Goal: Task Accomplishment & Management: Use online tool/utility

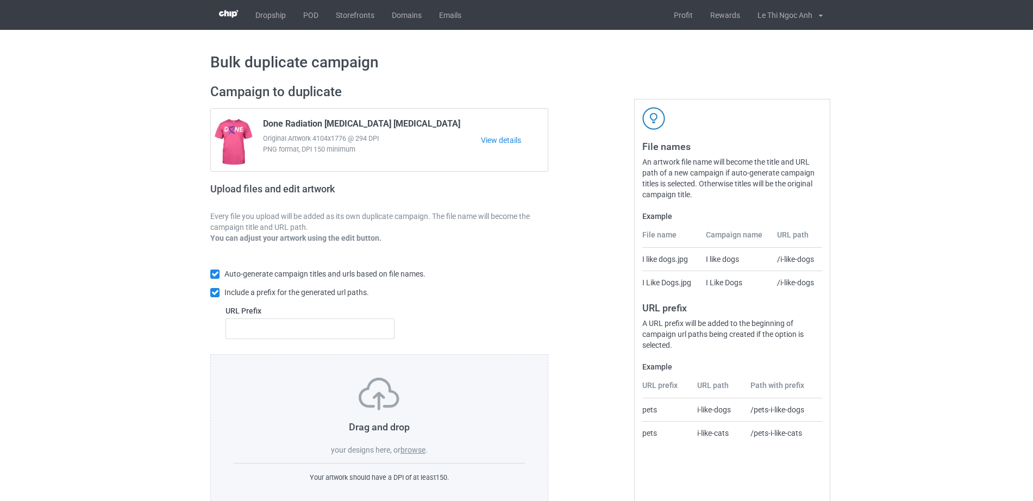
click at [403, 449] on label "browse" at bounding box center [412, 450] width 25 height 9
click at [0, 0] on input "browse" at bounding box center [0, 0] width 0 height 0
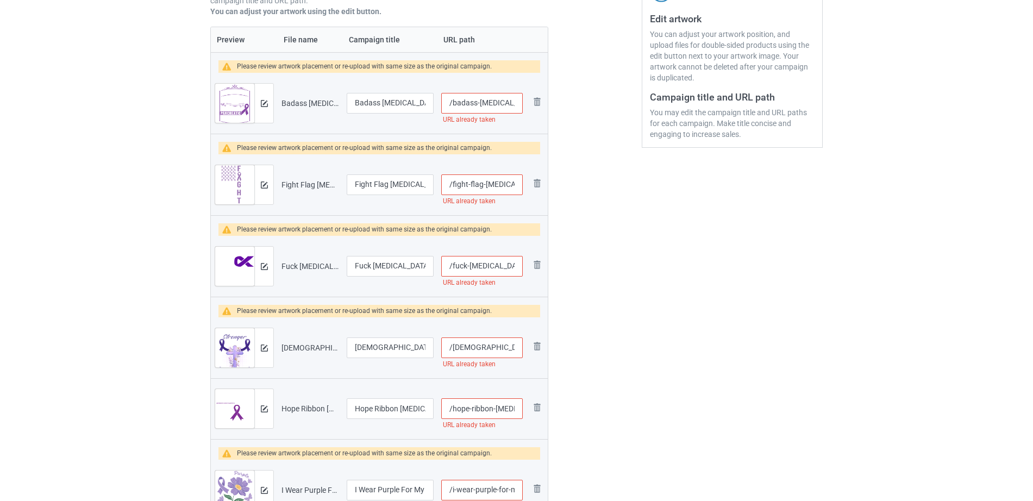
scroll to position [0, 25]
drag, startPoint x: 470, startPoint y: 99, endPoint x: 521, endPoint y: 100, distance: 51.6
click at [521, 100] on input "/badass-pancreatic-cancer" at bounding box center [482, 103] width 82 height 21
click at [506, 103] on input "/badass-pancreatic-cancer" at bounding box center [482, 103] width 82 height 21
drag, startPoint x: 490, startPoint y: 104, endPoint x: 534, endPoint y: 107, distance: 44.1
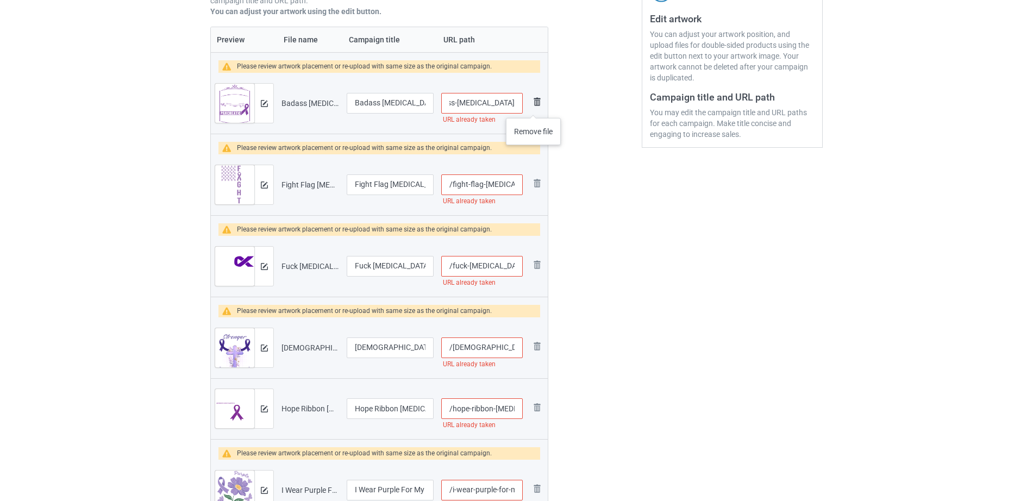
click at [534, 107] on tr "Preview and edit artwork Badass Pancreatic Cancer.png Badass Pancreatic Cancer …" at bounding box center [379, 103] width 337 height 61
type input "/badass-pancreatic"
drag, startPoint x: 469, startPoint y: 187, endPoint x: 516, endPoint y: 186, distance: 46.7
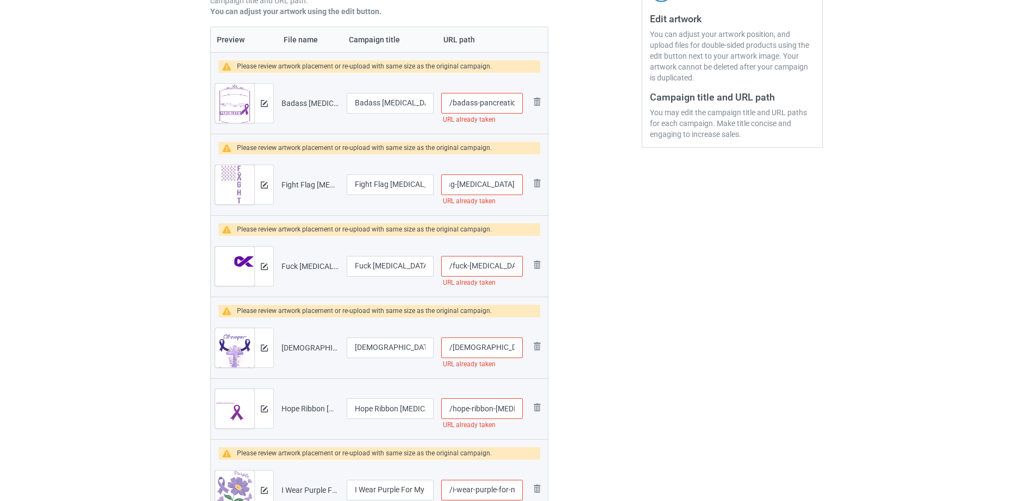
click at [516, 186] on input "/fight-flag-pancreatic-cancer" at bounding box center [482, 184] width 82 height 21
click at [491, 185] on input "/fight-flag-pancreatic-cancer" at bounding box center [482, 184] width 82 height 21
drag, startPoint x: 490, startPoint y: 185, endPoint x: 521, endPoint y: 186, distance: 31.0
click at [521, 186] on input "/fight-flag-pancreatic-cancer" at bounding box center [482, 184] width 82 height 21
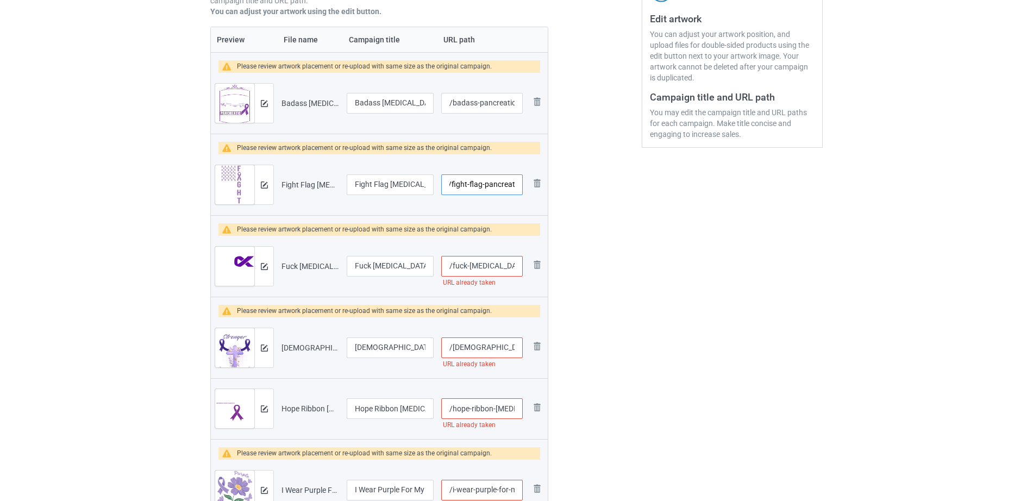
type input "/fight-flag-pancreati"
click at [474, 258] on input "/fuck-pancreatic-cancer" at bounding box center [482, 266] width 82 height 21
drag, startPoint x: 475, startPoint y: 264, endPoint x: 523, endPoint y: 262, distance: 47.8
click at [523, 262] on td "/fuck-pancreatic-cancer URL already taken" at bounding box center [481, 266] width 89 height 61
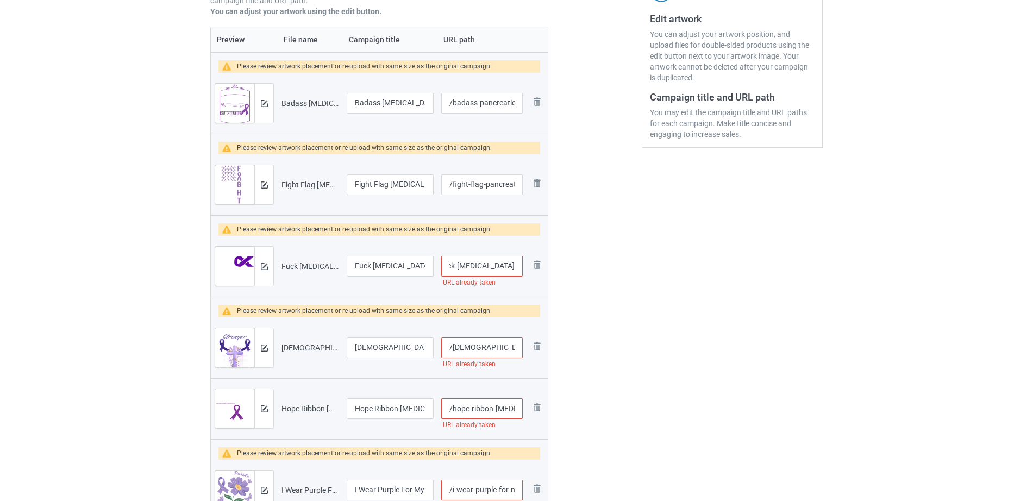
click at [484, 268] on input "/fuck-pancreatic-cancer" at bounding box center [482, 266] width 82 height 21
drag, startPoint x: 489, startPoint y: 269, endPoint x: 534, endPoint y: 269, distance: 45.1
click at [534, 269] on tr "Preview and edit artwork Fuck Pancreatic Cancer.png Fuck Pancreatic Cancer /fuc…" at bounding box center [379, 266] width 337 height 61
type input "/fuck-pancreatic"
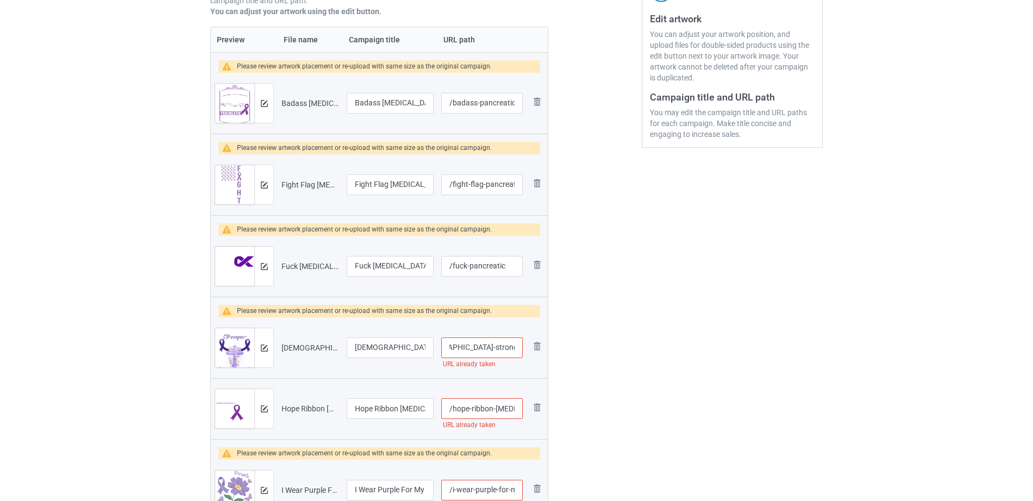
scroll to position [0, 43]
drag, startPoint x: 474, startPoint y: 345, endPoint x: 512, endPoint y: 348, distance: 38.2
click at [512, 348] on input "/god-stronger-pancreatic-cancer" at bounding box center [482, 347] width 82 height 21
click at [491, 349] on input "/god-stronger-pancreatic-cancer" at bounding box center [482, 347] width 82 height 21
drag, startPoint x: 490, startPoint y: 349, endPoint x: 514, endPoint y: 350, distance: 23.9
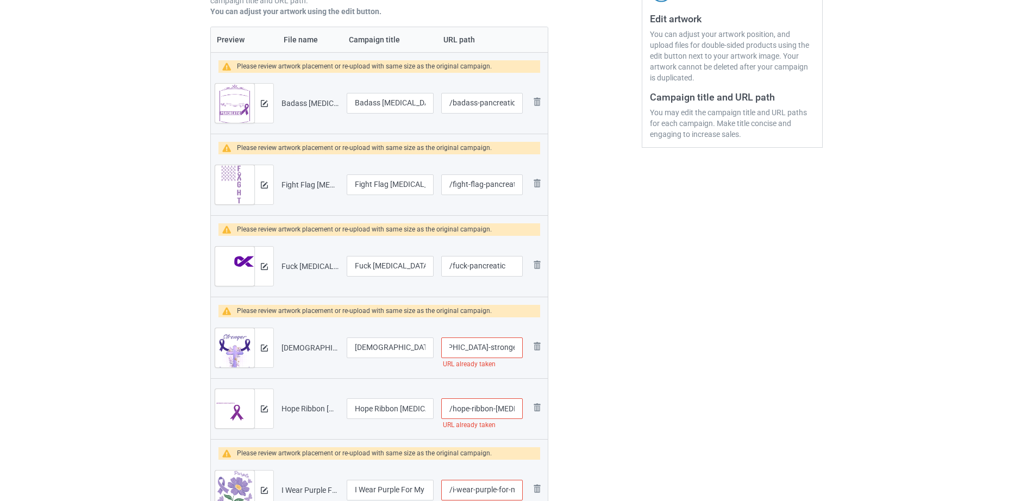
click at [514, 350] on input "/god-stronger-pancreatic-cancer" at bounding box center [482, 347] width 82 height 21
type input "/god-stronger-pancreatic"
drag, startPoint x: 485, startPoint y: 416, endPoint x: 530, endPoint y: 413, distance: 45.2
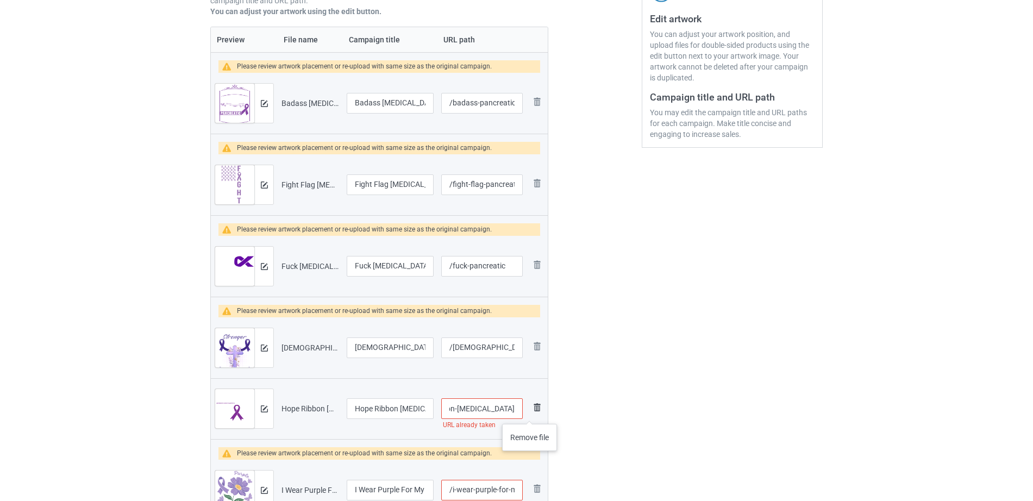
click at [530, 413] on tr "Preview and edit artwork Hope Ribbon Pancreatic Cancer.png Hope Ribbon Pancreat…" at bounding box center [379, 408] width 337 height 61
click at [496, 412] on input "/hope-ribbon-pancreatic-cancer" at bounding box center [482, 408] width 82 height 21
drag, startPoint x: 490, startPoint y: 412, endPoint x: 523, endPoint y: 414, distance: 33.8
click at [523, 414] on td "/hope-ribbon-pancreatic-cancer URL already taken" at bounding box center [481, 408] width 89 height 61
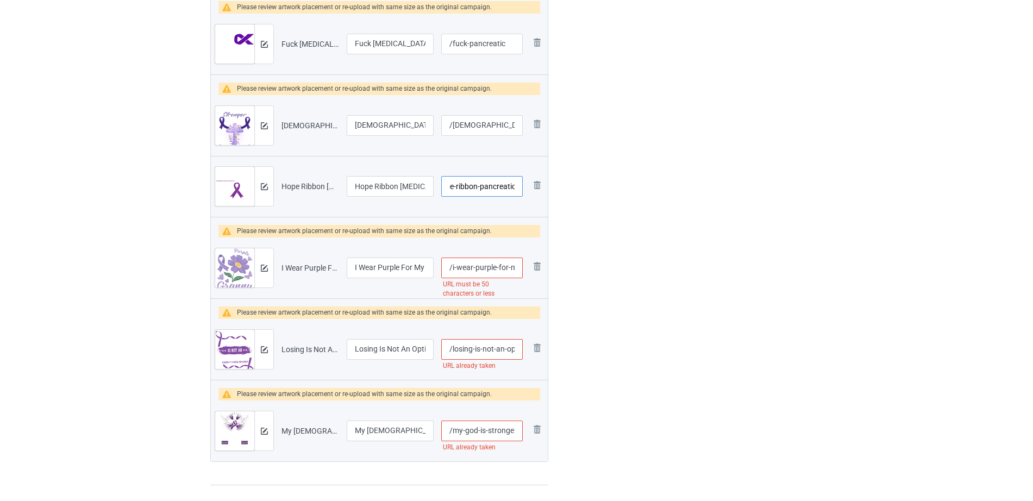
type input "/hope-ribbon-pancreatic"
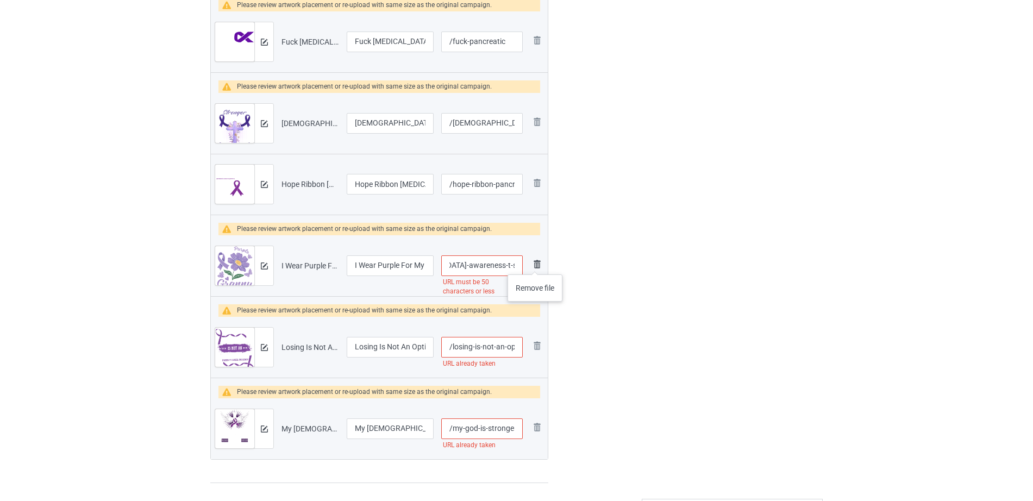
scroll to position [0, 153]
drag, startPoint x: 486, startPoint y: 265, endPoint x: 536, endPoint y: 264, distance: 50.5
click at [536, 264] on tr "Preview and edit artwork I Wear Purple For My Granny Pancreatic Cancer Awarenes…" at bounding box center [379, 265] width 337 height 61
click at [485, 263] on input "/i-wear-purple-for-my-granny-pancreatic-cancer-awareness-t-shirt" at bounding box center [482, 265] width 82 height 21
drag, startPoint x: 492, startPoint y: 266, endPoint x: 528, endPoint y: 267, distance: 35.9
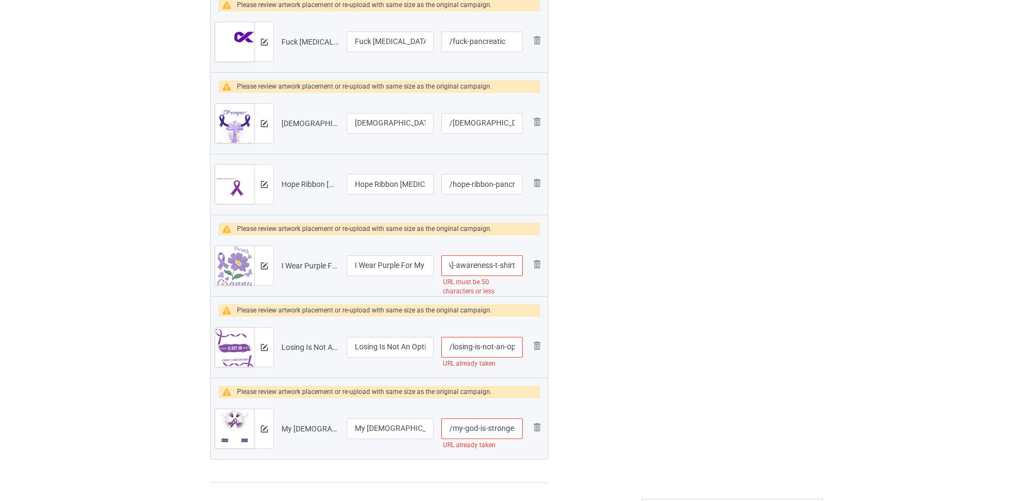
click at [528, 267] on tr "Preview and edit artwork I Wear Purple For My Granny Pancreatic Cancer Awarenes…" at bounding box center [379, 265] width 337 height 61
type input "/i-wear-purple-for-my-granny-pancreatic-cancer-awareness"
drag, startPoint x: 410, startPoint y: 266, endPoint x: 437, endPoint y: 266, distance: 27.2
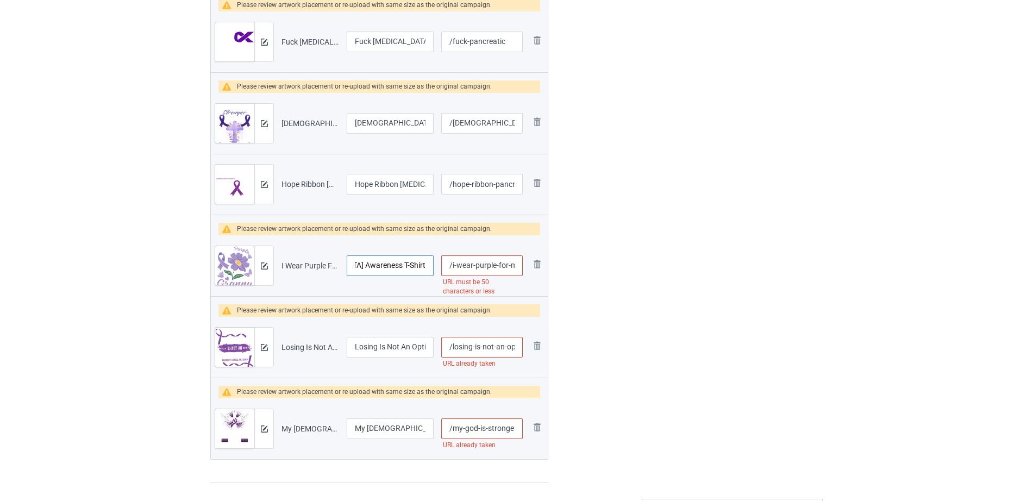
click at [437, 266] on tr "Preview and edit artwork I Wear Purple For My Granny Pancreatic Cancer Awarenes…" at bounding box center [379, 265] width 337 height 61
click at [398, 262] on input "I Wear Purple For My Granny Pancreatic Cancer Awareness T-Shirt" at bounding box center [390, 265] width 87 height 21
click at [404, 266] on input "I Wear Purple For My Granny Pancreatic Cancer Awareness T-Shirt" at bounding box center [390, 265] width 87 height 21
drag, startPoint x: 404, startPoint y: 266, endPoint x: 428, endPoint y: 266, distance: 23.4
click at [428, 266] on input "I Wear Purple For My Granny Pancreatic Cancer Awareness T-Shirt" at bounding box center [390, 265] width 87 height 21
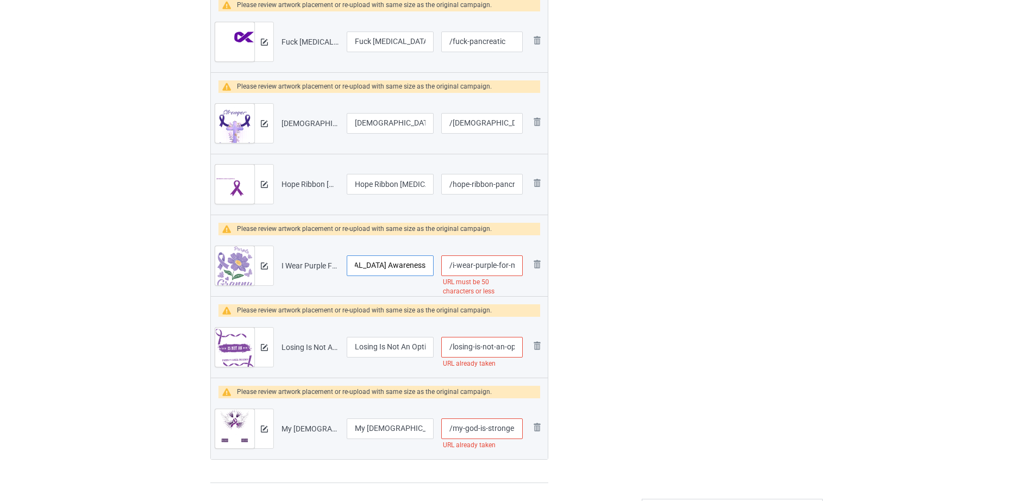
scroll to position [0, 128]
type input "I Wear Purple For My Granny Pancreatic Cancer Awareness"
drag, startPoint x: 479, startPoint y: 354, endPoint x: 525, endPoint y: 347, distance: 47.3
click at [525, 347] on td "/losing-is-not-an-option-pancreatic-cancer URL already taken" at bounding box center [481, 347] width 89 height 61
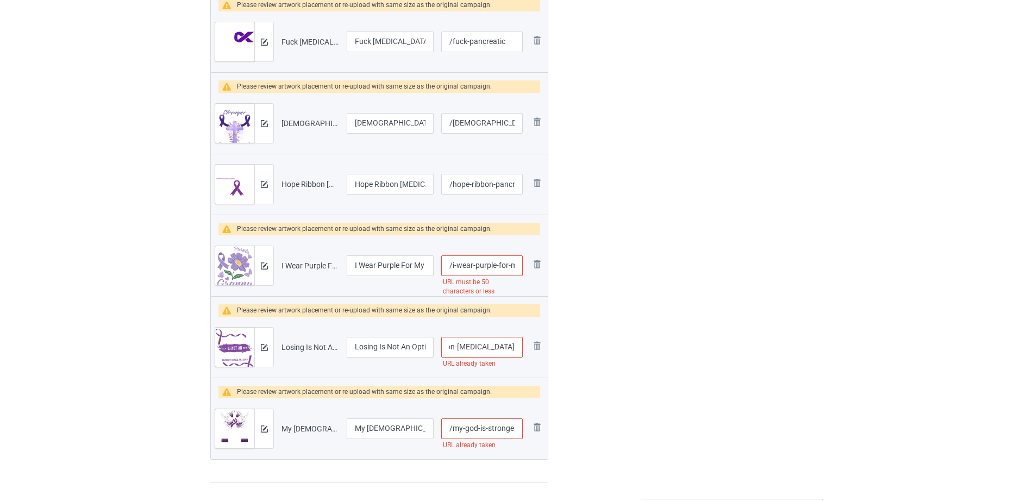
click at [497, 348] on input "/losing-is-not-an-option-pancreatic-cancer" at bounding box center [482, 347] width 82 height 21
drag, startPoint x: 488, startPoint y: 345, endPoint x: 526, endPoint y: 345, distance: 38.0
click at [526, 345] on tr "Preview and edit artwork Losing Is Not An Option Pancreatic Cancer.png Losing I…" at bounding box center [379, 347] width 337 height 61
type input "/losing-is-not-an-option-pancreatic"
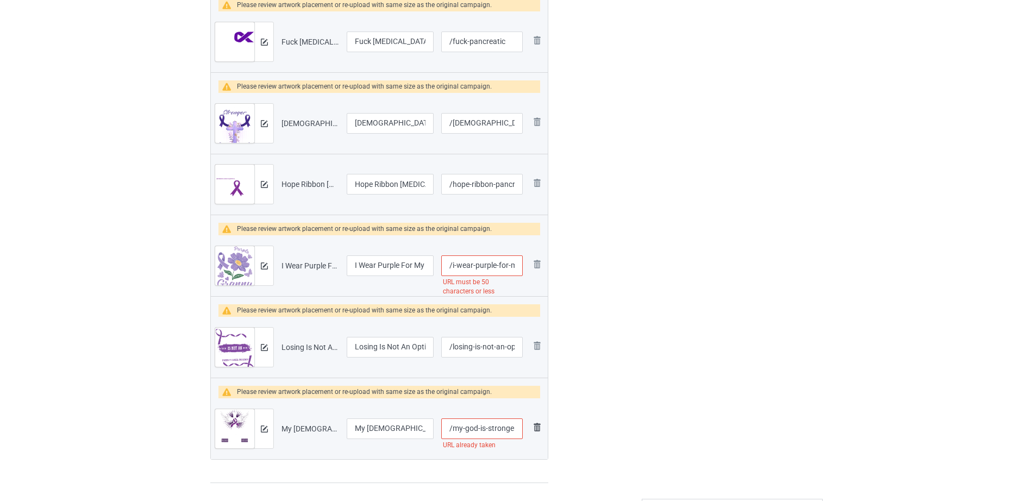
scroll to position [0, 87]
drag, startPoint x: 490, startPoint y: 427, endPoint x: 538, endPoint y: 424, distance: 48.4
click at [538, 424] on tr "Preview and edit artwork My God Is Stronger Than Pancreatic Cancer 2.png My God…" at bounding box center [379, 428] width 337 height 61
click at [511, 424] on input "/my-god-is-stronger-than-pancreatic-cancer-2" at bounding box center [482, 428] width 82 height 21
drag, startPoint x: 485, startPoint y: 426, endPoint x: 508, endPoint y: 428, distance: 22.3
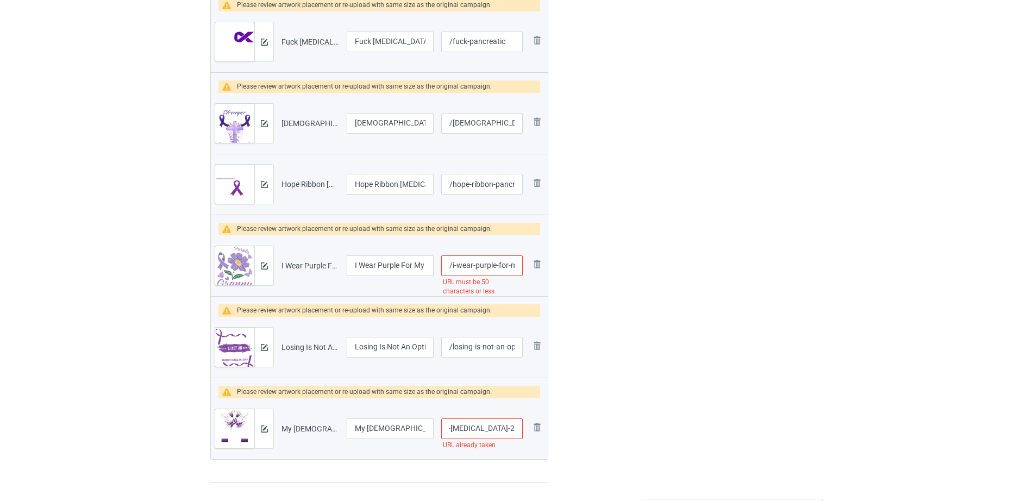
click at [508, 428] on input "/my-god-is-stronger-than-pancreatic-cancer-2" at bounding box center [482, 428] width 82 height 21
click at [612, 372] on div at bounding box center [595, 58] width 78 height 866
type input "/my-god-is-stronger-than-pancreatic-2"
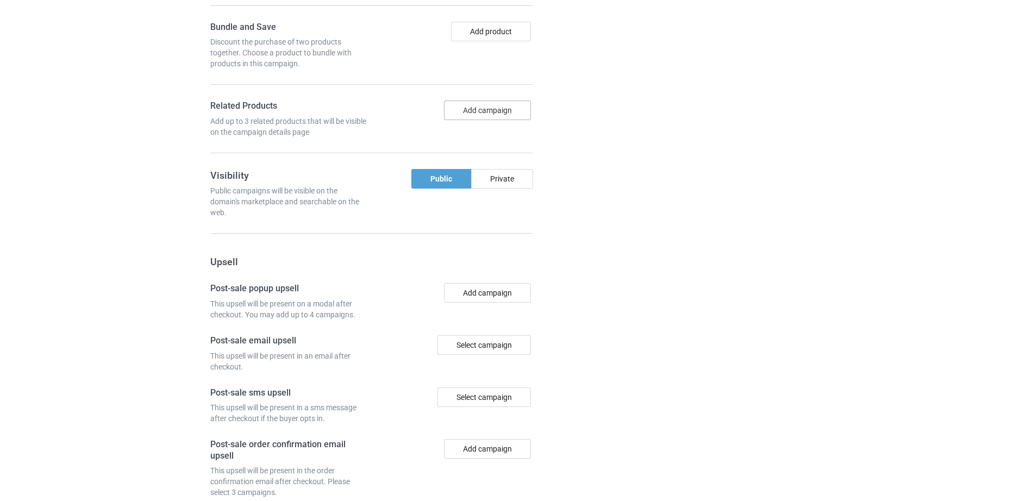
click at [481, 108] on button "Add campaign" at bounding box center [487, 111] width 87 height 20
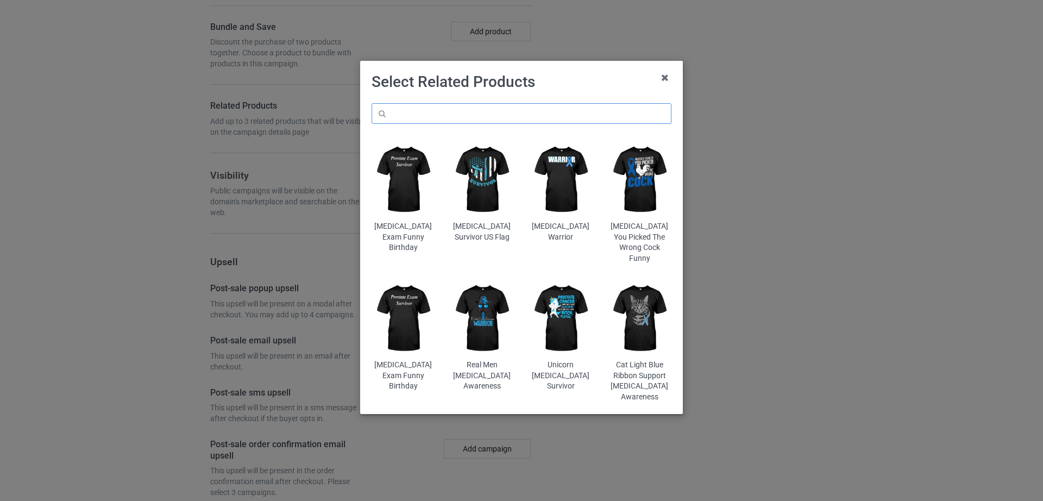
click at [481, 108] on input "text" at bounding box center [522, 113] width 300 height 21
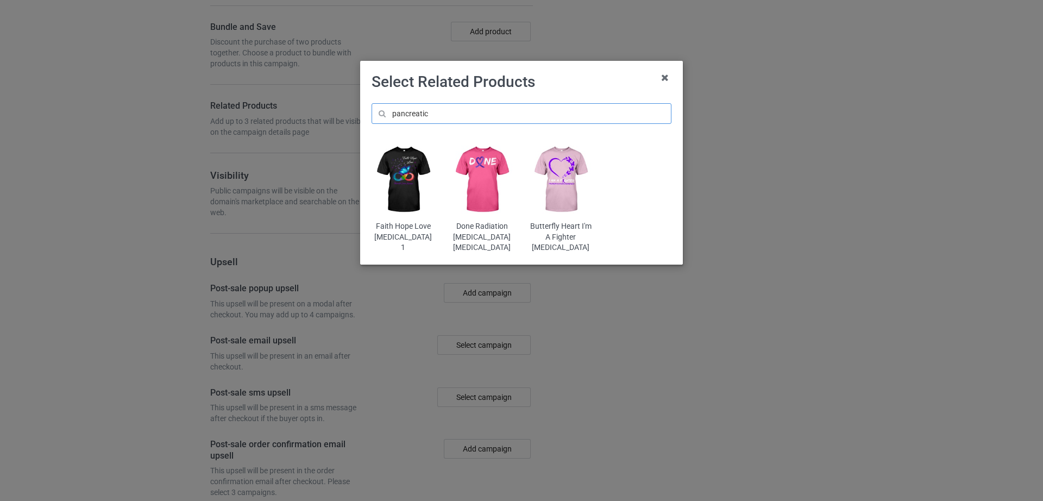
type input "pancreatic"
click at [421, 176] on img at bounding box center [404, 179] width 64 height 79
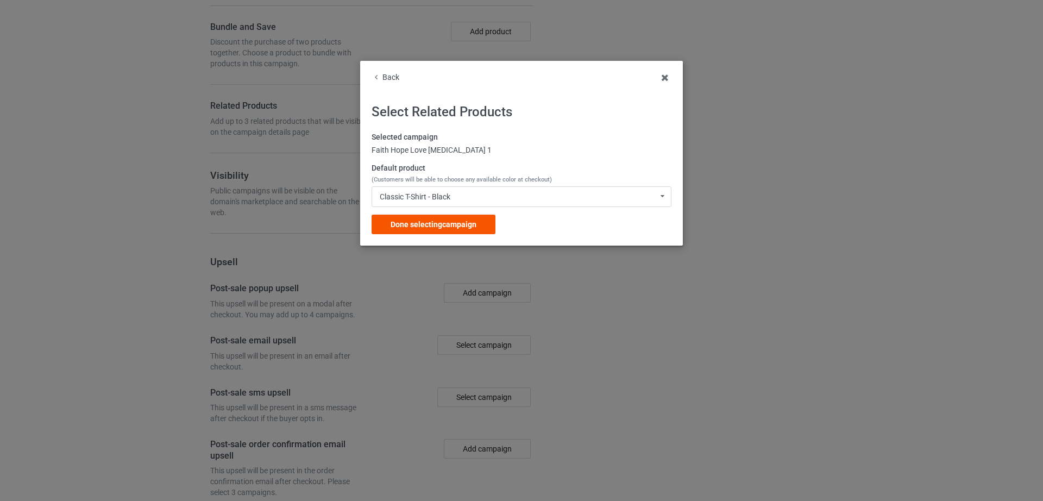
click at [455, 223] on span "Done selecting campaign" at bounding box center [434, 224] width 86 height 9
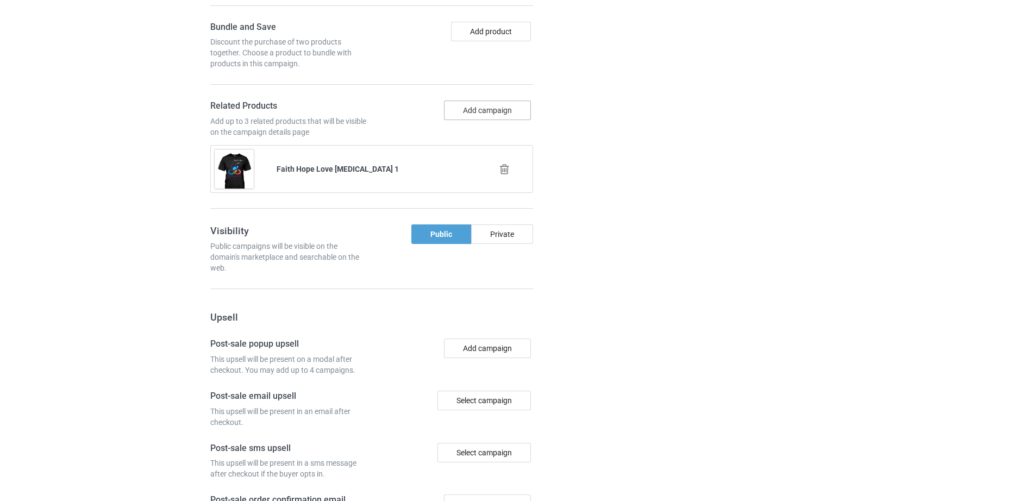
click at [465, 107] on button "Add campaign" at bounding box center [487, 111] width 87 height 20
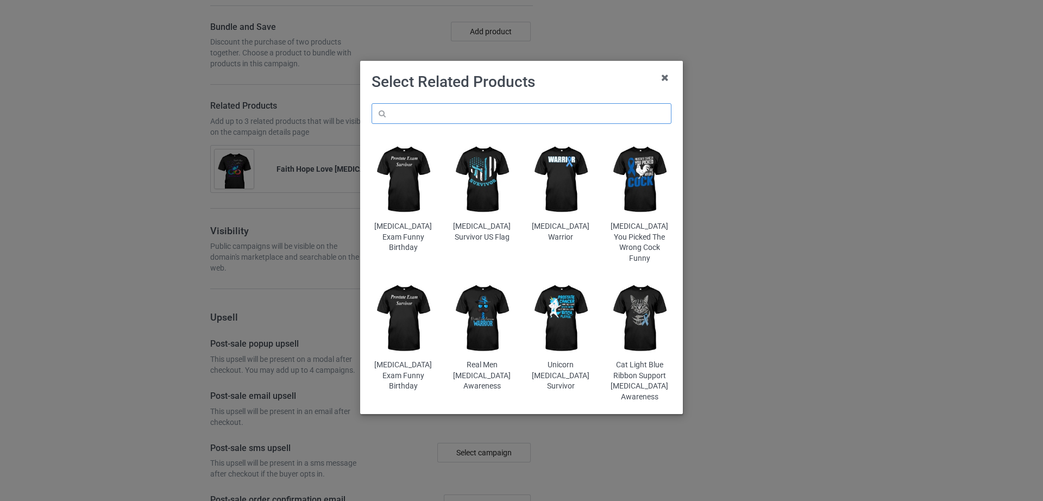
click at [469, 114] on input "text" at bounding box center [522, 113] width 300 height 21
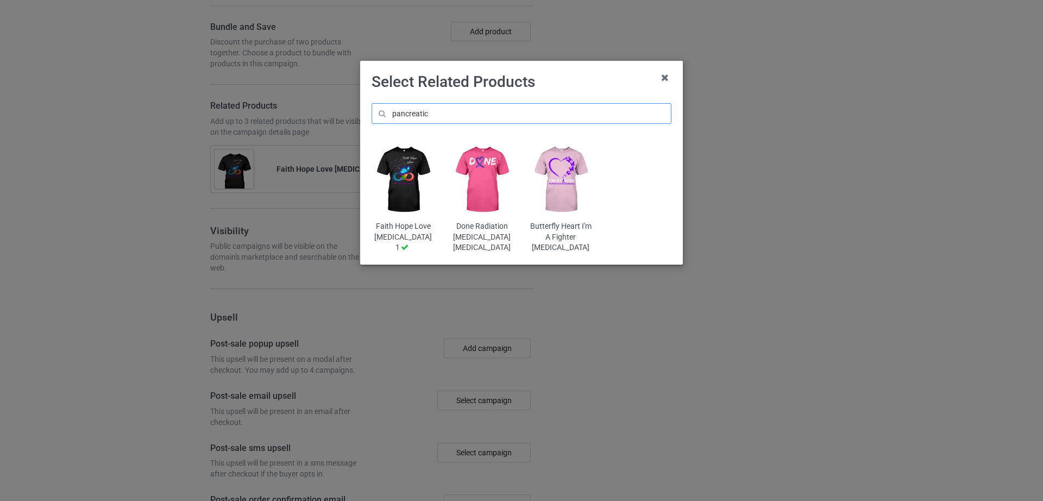
type input "pancreatic"
click at [485, 164] on img at bounding box center [482, 179] width 64 height 79
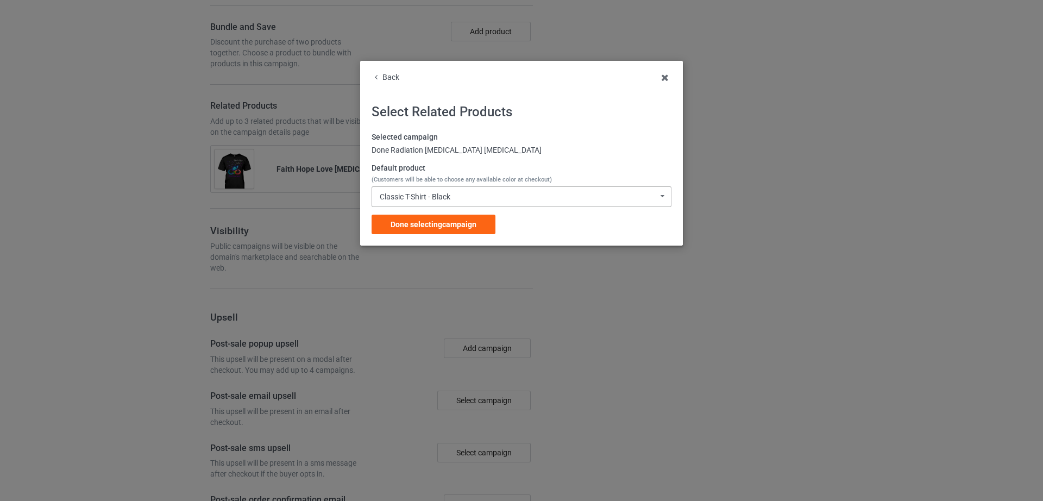
click at [440, 198] on div "Classic T-Shirt - Black" at bounding box center [415, 197] width 71 height 8
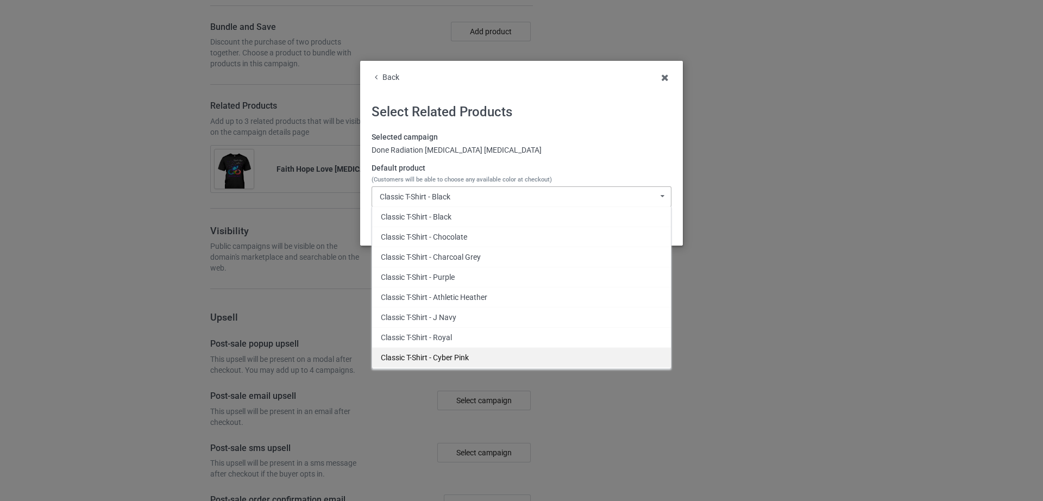
click at [433, 354] on div "Classic T-Shirt - Cyber Pink" at bounding box center [521, 357] width 299 height 20
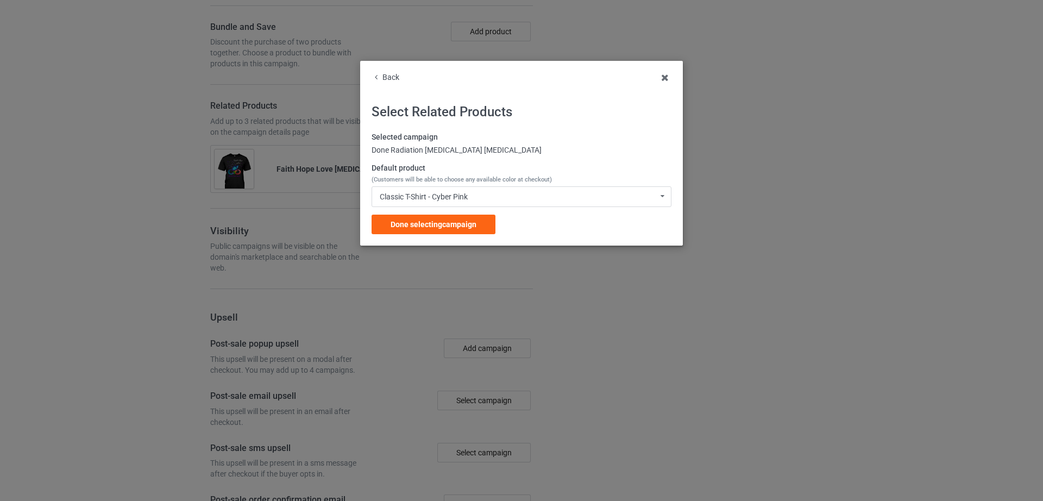
click at [426, 212] on div "Selected campaign Done Radiation Chemo Pancreatic Cancer Default product (Custo…" at bounding box center [522, 183] width 300 height 102
click at [426, 222] on span "Done selecting campaign" at bounding box center [434, 224] width 86 height 9
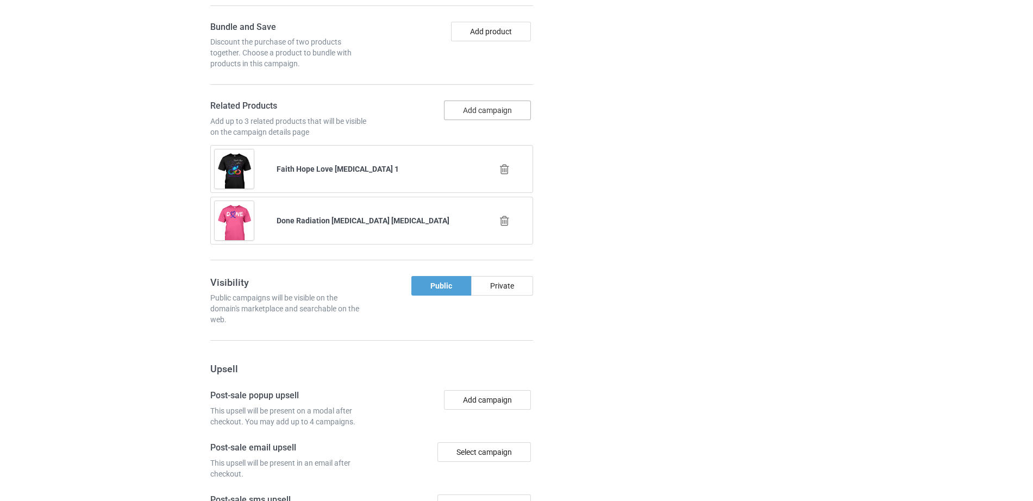
click at [491, 114] on button "Add campaign" at bounding box center [487, 111] width 87 height 20
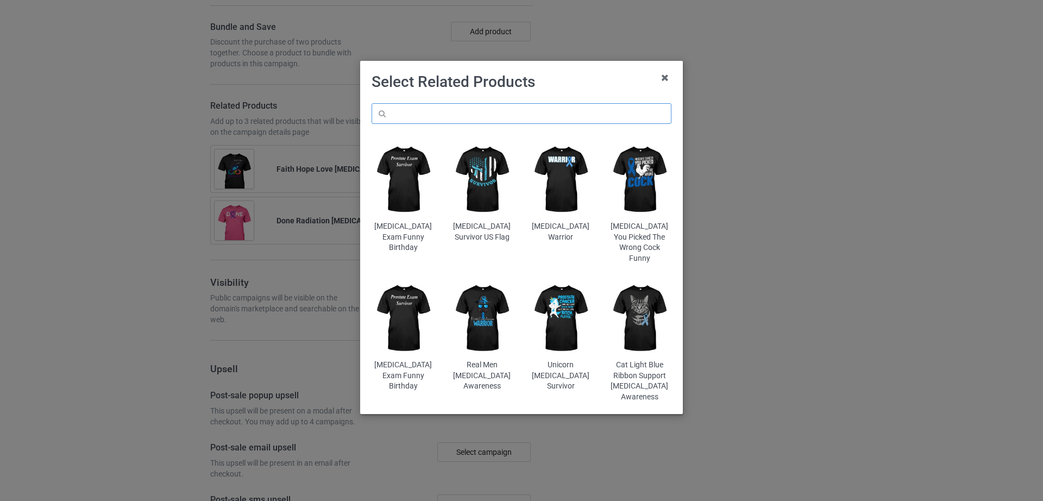
click at [480, 111] on input "text" at bounding box center [522, 113] width 300 height 21
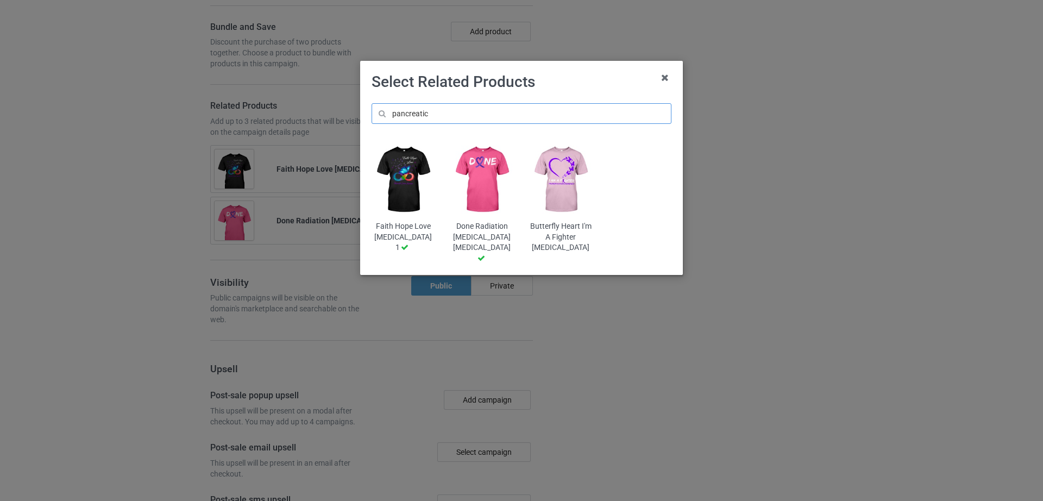
type input "pancreatic"
click at [566, 180] on img at bounding box center [561, 179] width 64 height 79
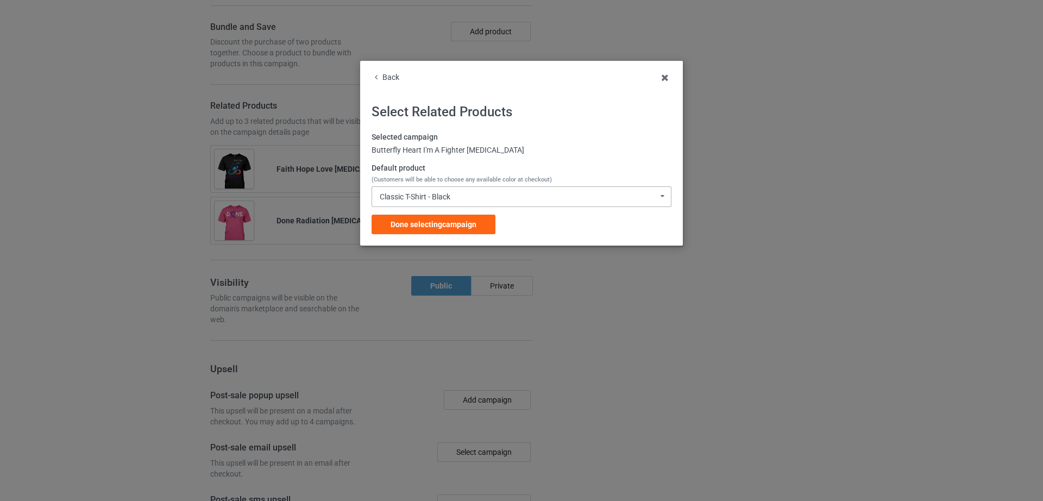
click at [450, 195] on div "Classic T-Shirt - Black" at bounding box center [415, 197] width 71 height 8
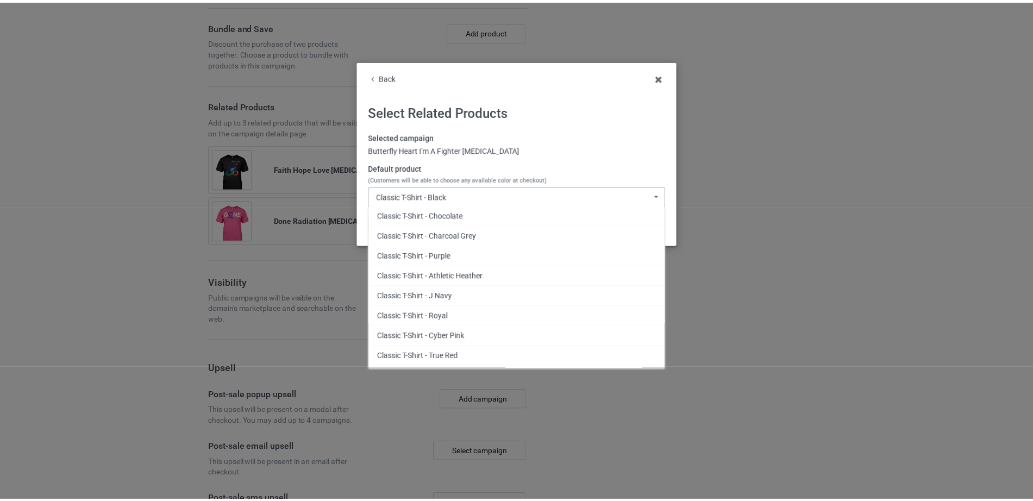
scroll to position [29, 0]
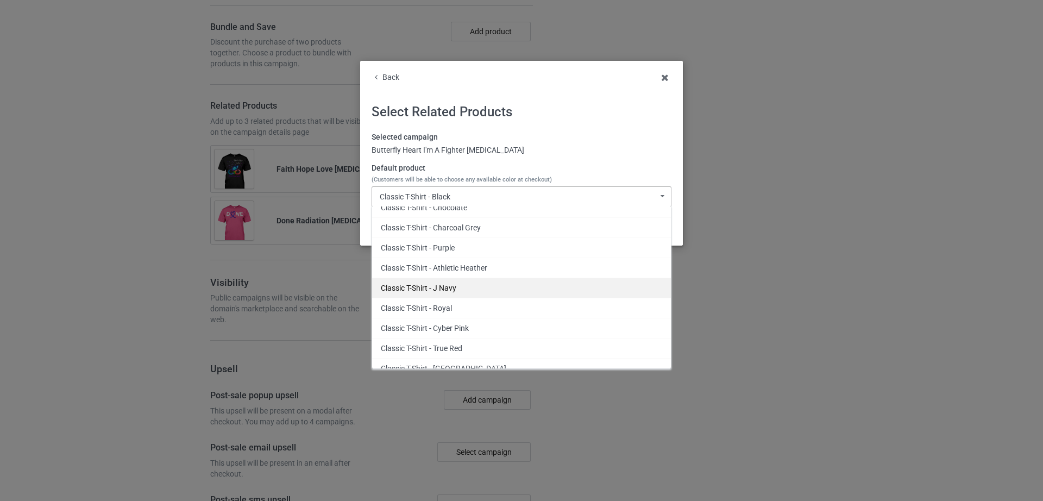
click at [475, 291] on div "Classic T-Shirt - J Navy" at bounding box center [521, 288] width 299 height 20
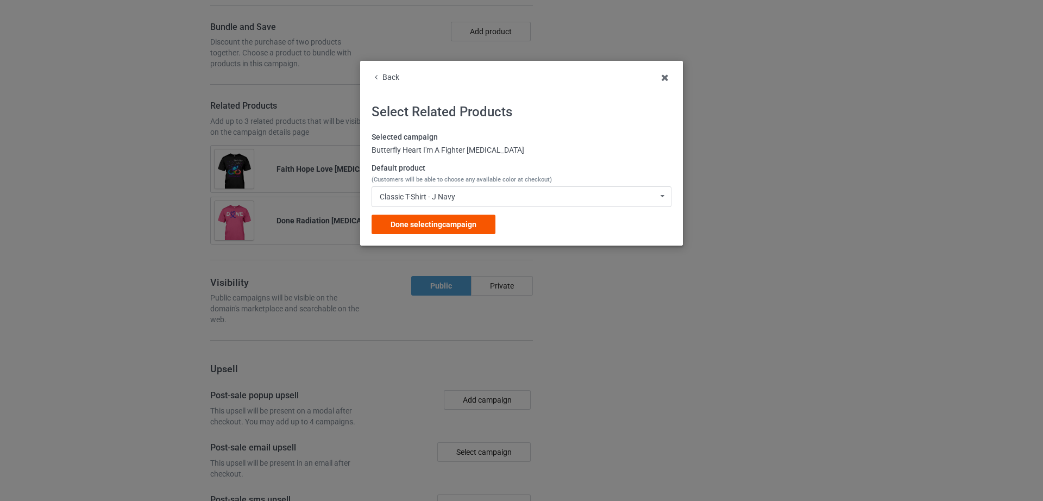
click at [465, 222] on span "Done selecting campaign" at bounding box center [434, 224] width 86 height 9
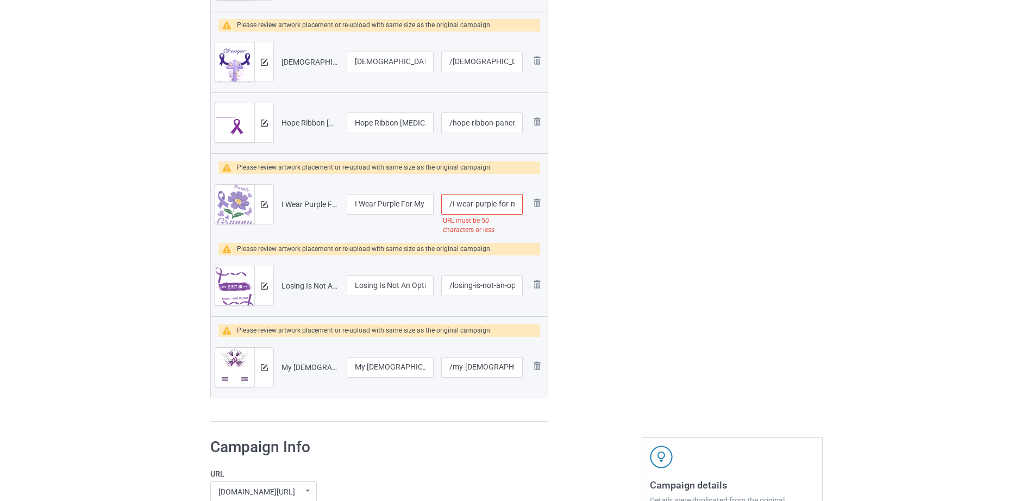
scroll to position [0, 132]
drag, startPoint x: 483, startPoint y: 206, endPoint x: 544, endPoint y: 203, distance: 60.9
click at [544, 203] on tr "Preview and edit artwork I Wear Purple For My Granny Pancreatic Cancer Awarenes…" at bounding box center [379, 204] width 337 height 61
click at [491, 204] on input "/i-wear-purple-for-my-granny-pancreatic-cancer-awareness" at bounding box center [482, 204] width 82 height 21
drag, startPoint x: 476, startPoint y: 205, endPoint x: 526, endPoint y: 203, distance: 50.0
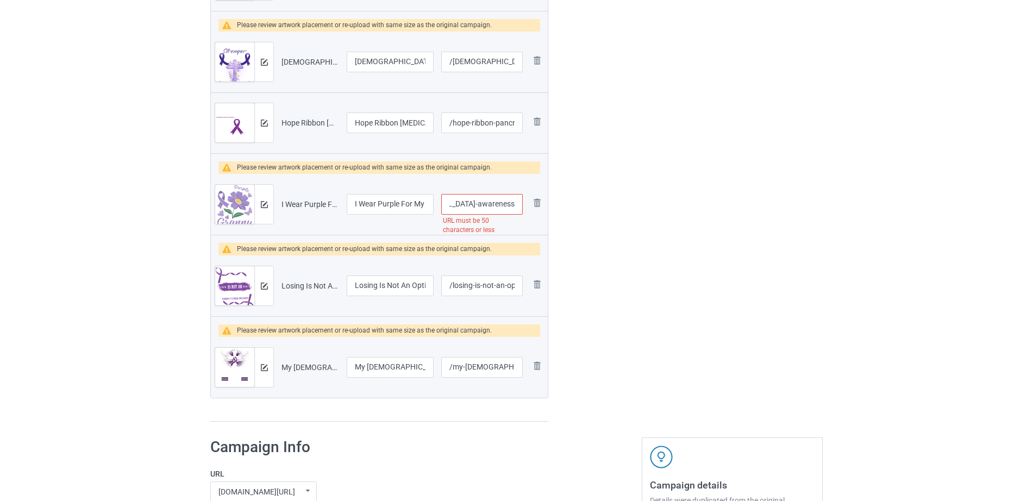
click at [526, 203] on tr "Preview and edit artwork I Wear Purple For My Granny Pancreatic Cancer Awarenes…" at bounding box center [379, 204] width 337 height 61
type input "/i-wear-purple-for-my-granny-pancreatic-cancer"
drag, startPoint x: 414, startPoint y: 204, endPoint x: 445, endPoint y: 205, distance: 31.5
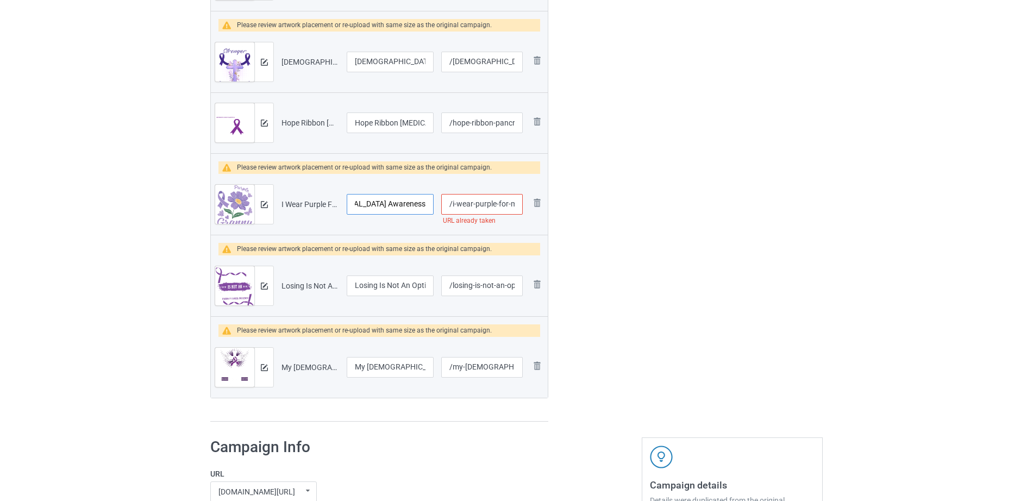
click at [445, 205] on tr "Preview and edit artwork I Wear Purple For My Granny Pancreatic Cancer Awarenes…" at bounding box center [379, 204] width 337 height 61
click at [399, 203] on input "I Wear Purple For My Granny Pancreatic Cancer Awareness" at bounding box center [390, 204] width 87 height 21
drag, startPoint x: 387, startPoint y: 203, endPoint x: 425, endPoint y: 207, distance: 38.2
click at [425, 207] on input "I Wear Purple For My Granny Pancreatic Cancer Awareness" at bounding box center [390, 204] width 87 height 21
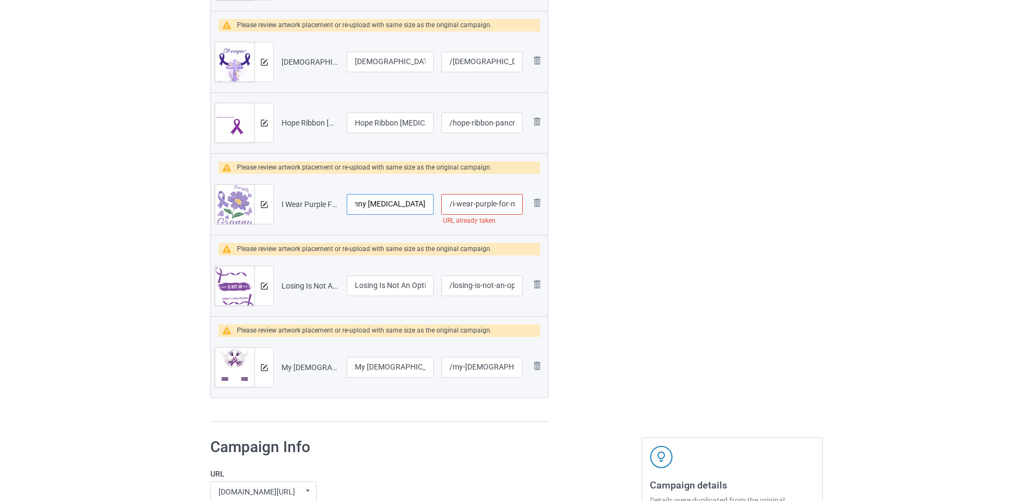
type input "I Wear Purple For My Granny Pancreatic Cancer"
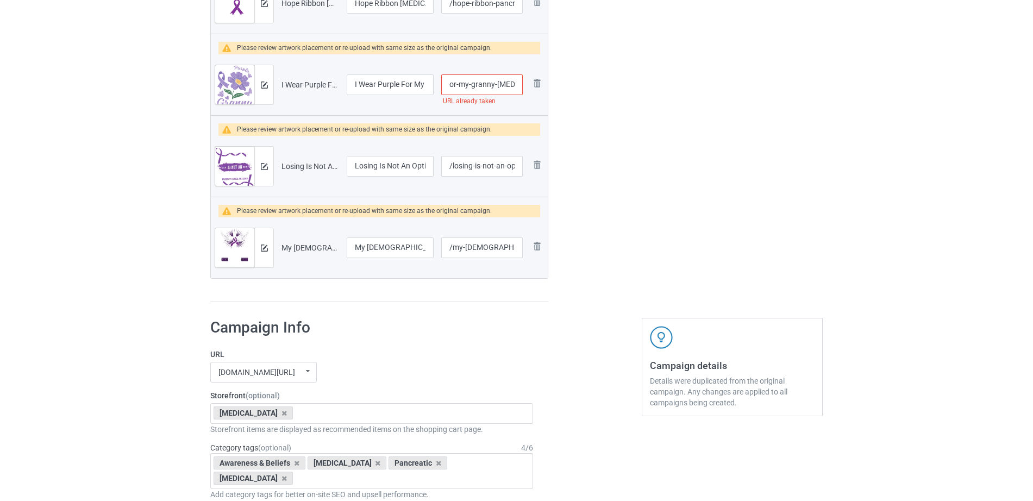
scroll to position [0, 93]
drag, startPoint x: 471, startPoint y: 84, endPoint x: 519, endPoint y: 85, distance: 47.8
click at [519, 85] on input "/i-wear-purple-for-my-granny-pancreatic-cancer" at bounding box center [482, 84] width 82 height 21
click at [506, 86] on input "/i-wear-purple-for-my-granny-pancreatic-cancer" at bounding box center [482, 84] width 82 height 21
drag, startPoint x: 490, startPoint y: 86, endPoint x: 520, endPoint y: 91, distance: 30.9
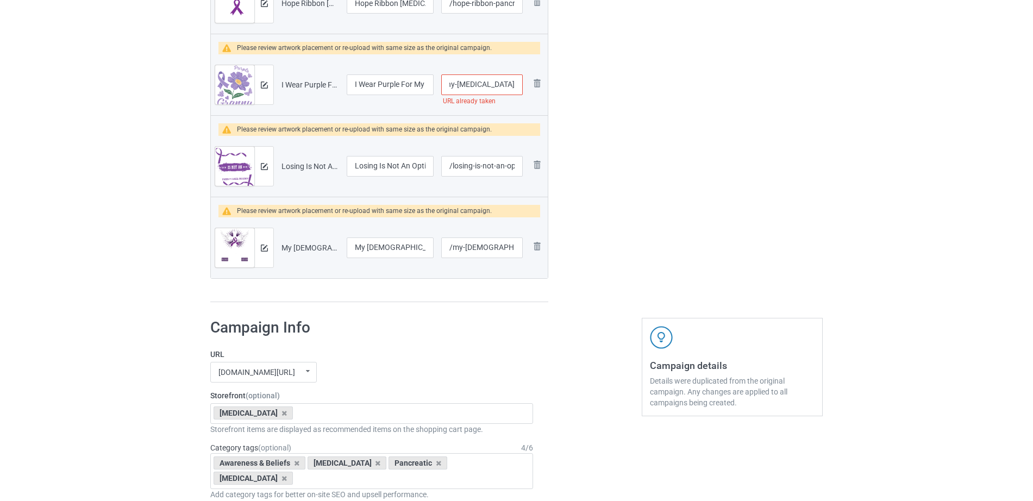
click at [520, 91] on input "/i-wear-purple-for-my-granny-pancreatic-cancer" at bounding box center [482, 84] width 82 height 21
type input "/i-wear-purple-for-my-granny-pancreatic"
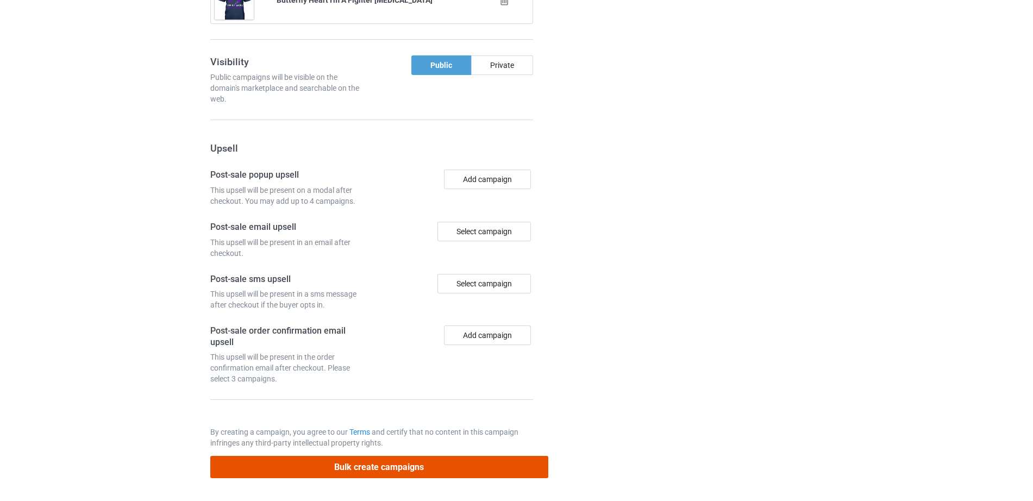
click at [383, 466] on button "Bulk create campaigns" at bounding box center [379, 467] width 338 height 22
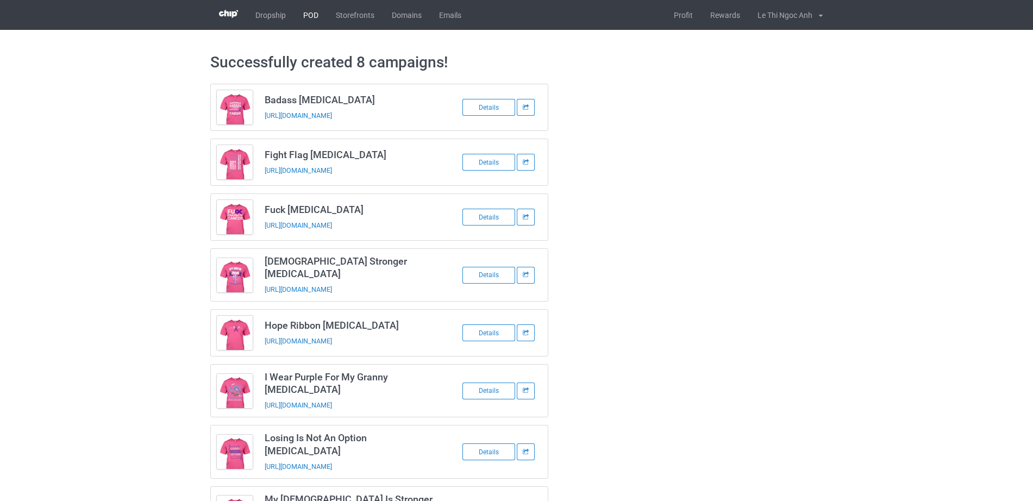
click at [315, 12] on link "POD" at bounding box center [311, 15] width 33 height 30
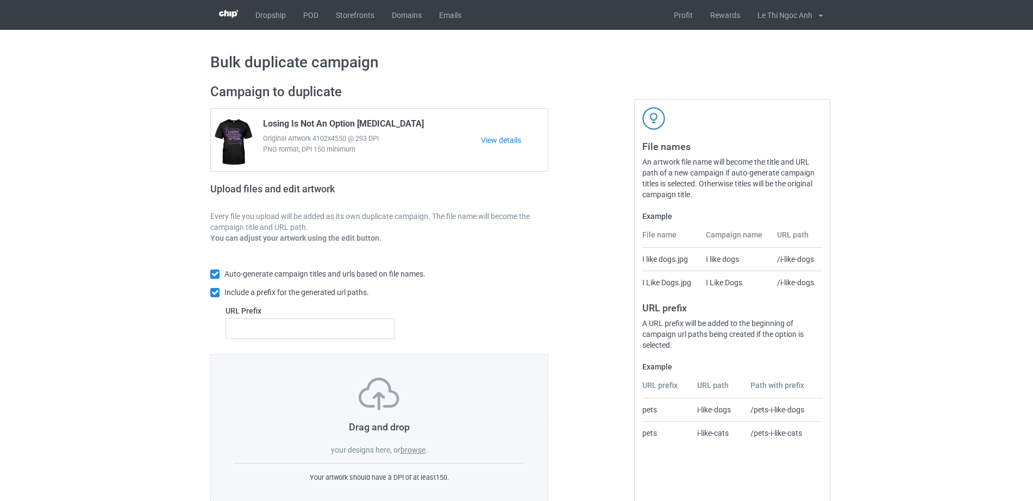
click at [414, 452] on label "browse" at bounding box center [412, 450] width 25 height 9
click at [0, 0] on input "browse" at bounding box center [0, 0] width 0 height 0
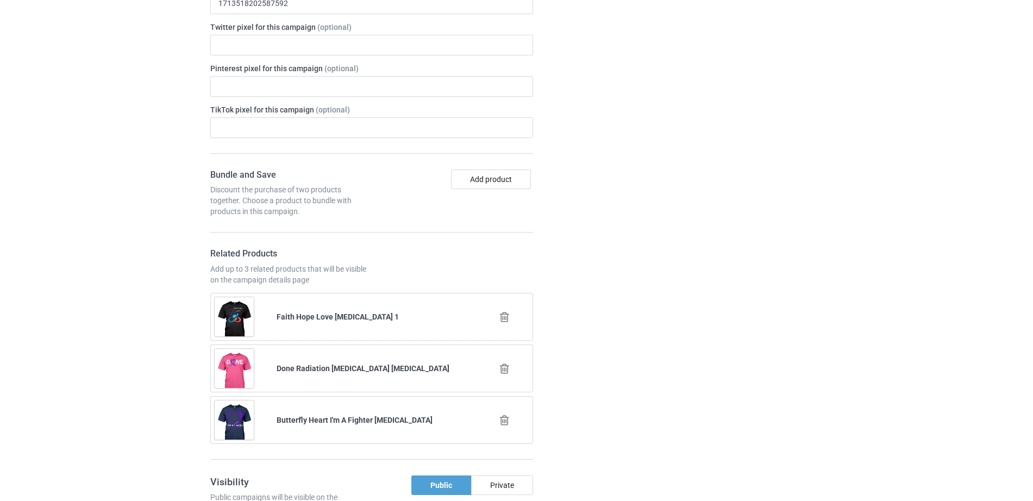
click at [502, 319] on icon at bounding box center [505, 316] width 14 height 11
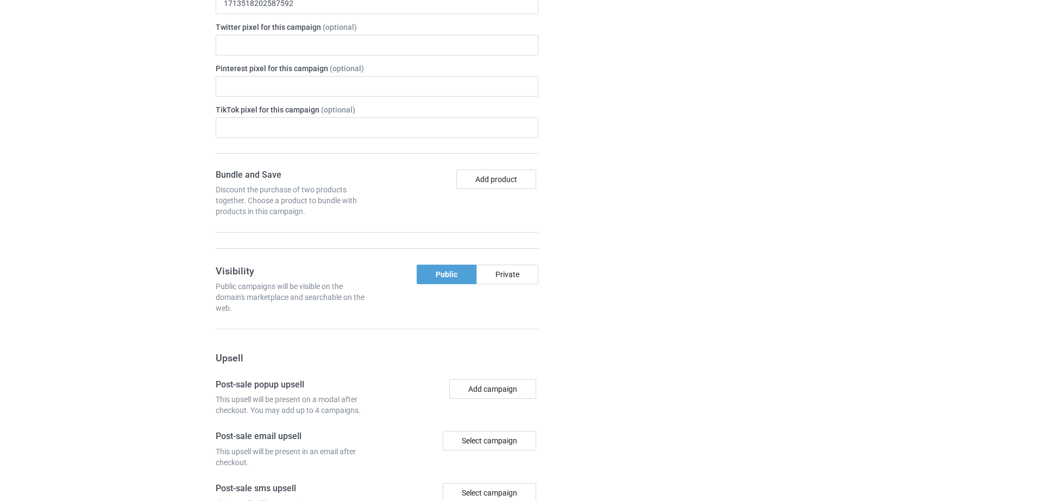
scroll to position [2038, 0]
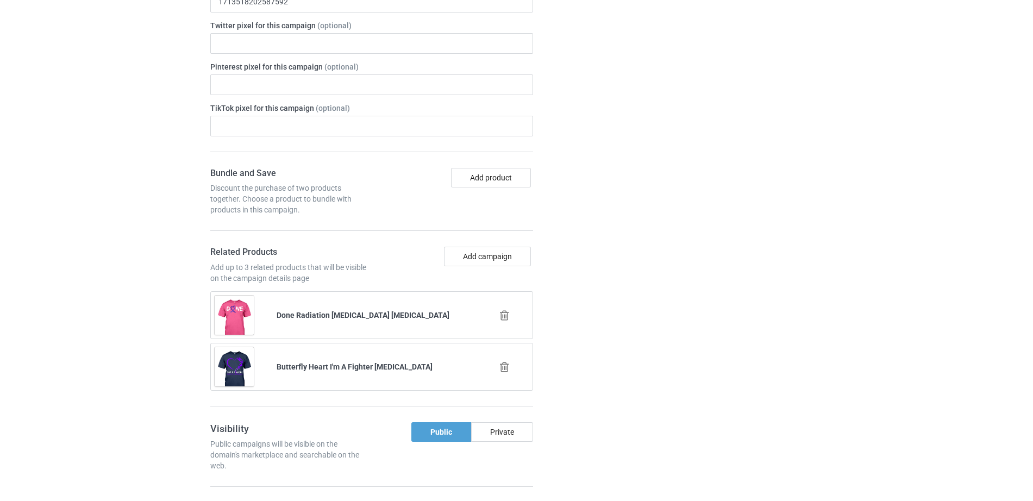
click at [508, 323] on div at bounding box center [505, 315] width 62 height 27
click at [504, 315] on icon at bounding box center [505, 315] width 14 height 11
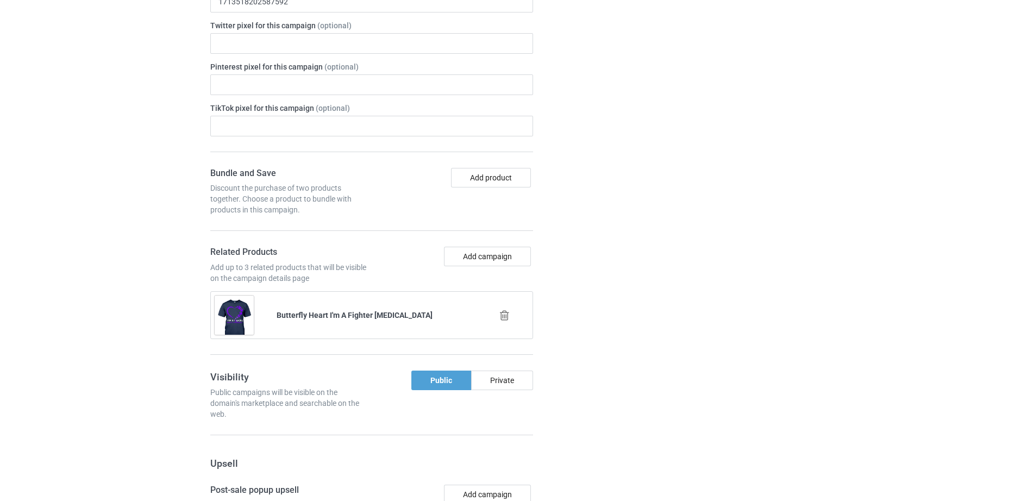
click at [503, 323] on div at bounding box center [505, 315] width 62 height 27
click at [508, 317] on icon at bounding box center [505, 315] width 14 height 11
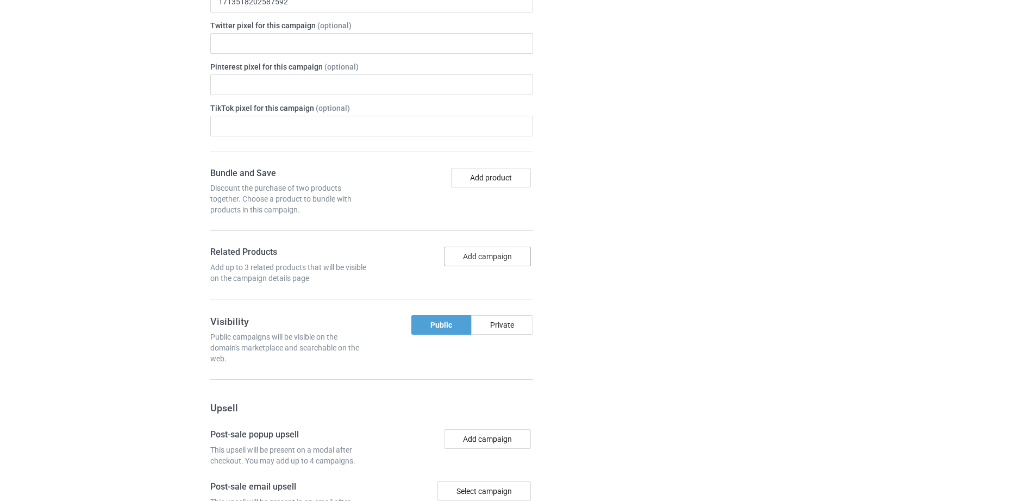
click at [487, 258] on button "Add campaign" at bounding box center [487, 257] width 87 height 20
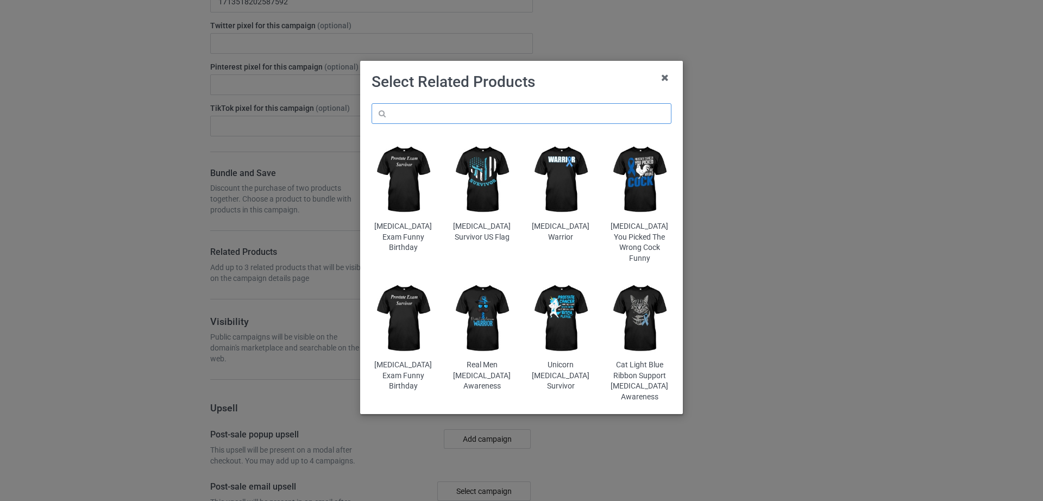
click at [477, 113] on input "text" at bounding box center [522, 113] width 300 height 21
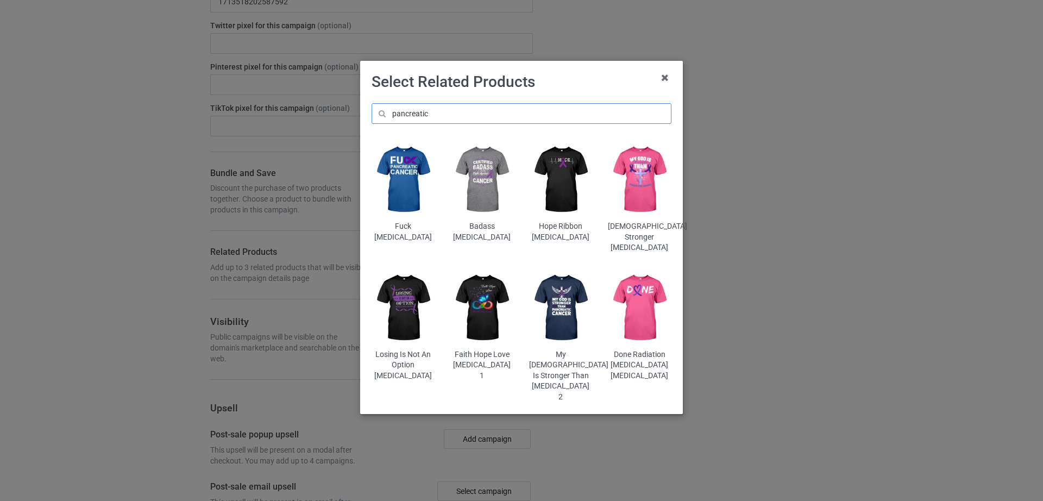
type input "pancreatic"
click at [569, 317] on img at bounding box center [561, 307] width 64 height 79
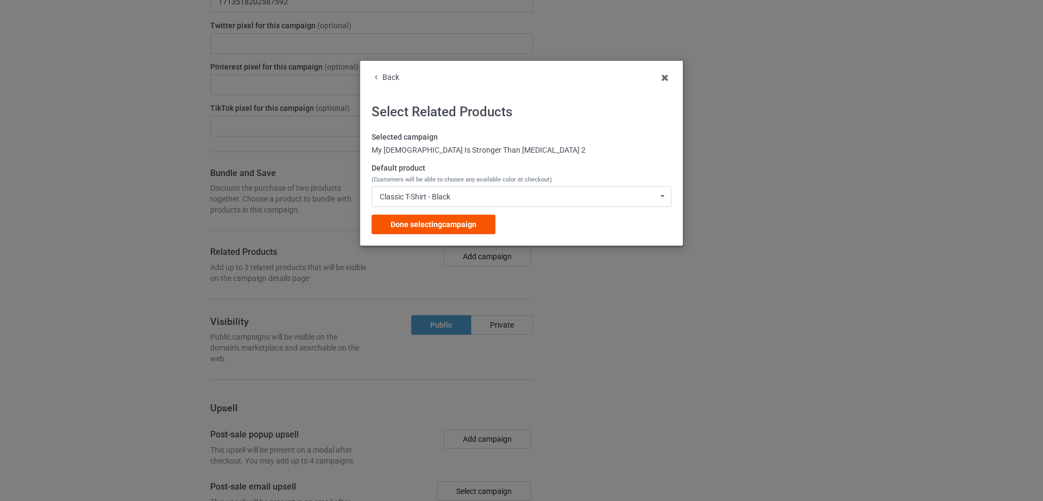
click at [443, 227] on span "Done selecting campaign" at bounding box center [434, 224] width 86 height 9
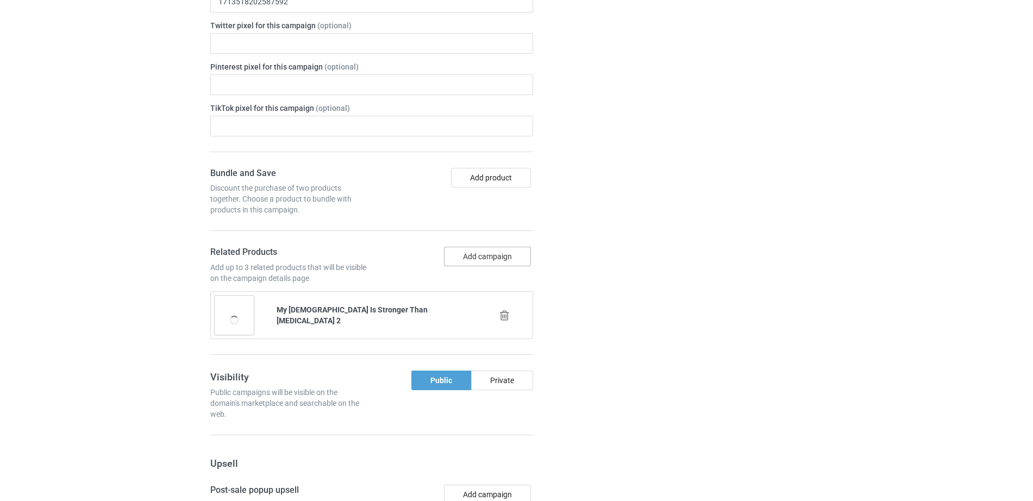
click at [482, 257] on button "Add campaign" at bounding box center [487, 257] width 87 height 20
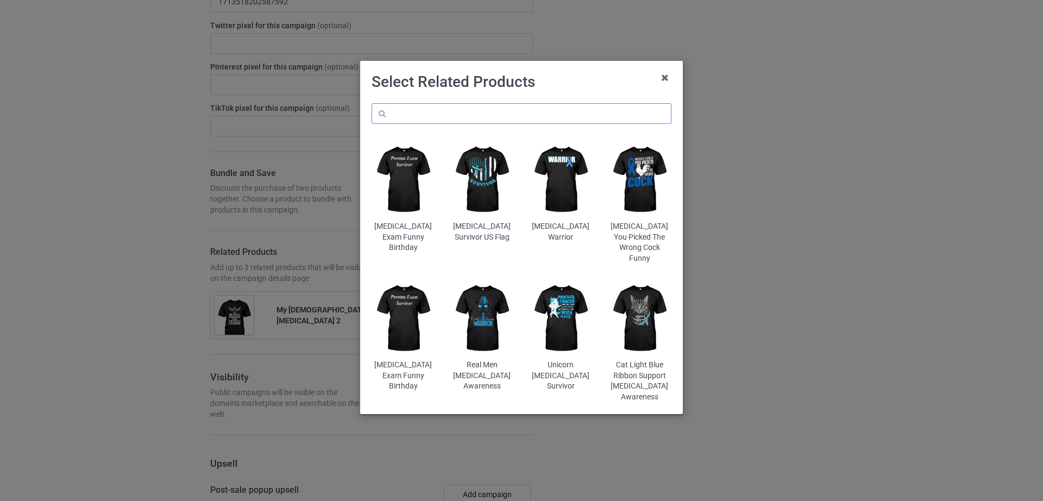
click at [478, 116] on input "text" at bounding box center [522, 113] width 300 height 21
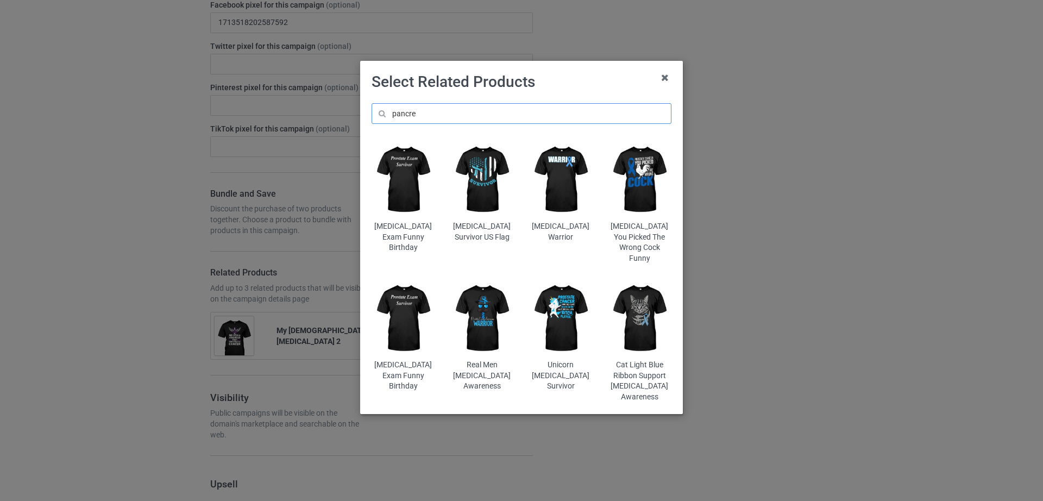
scroll to position [2058, 0]
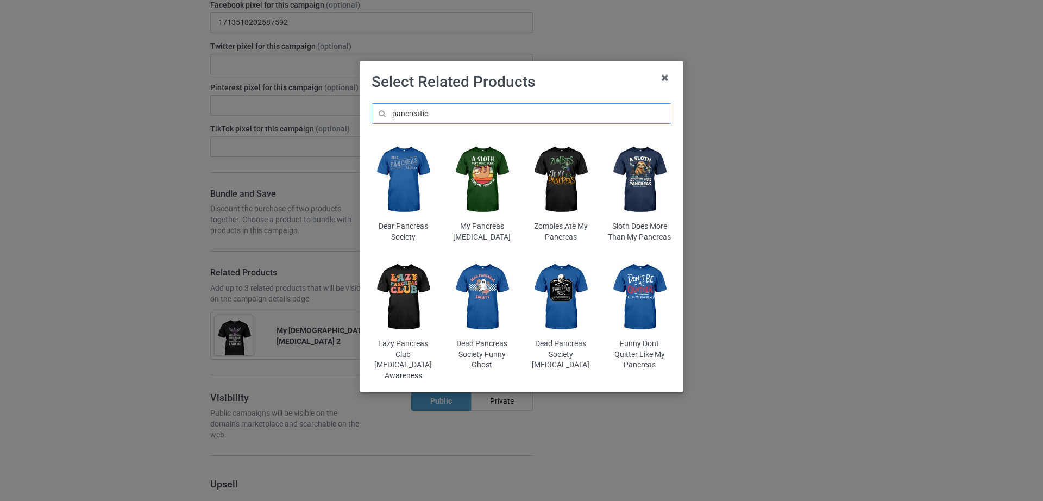
scroll to position [2079, 0]
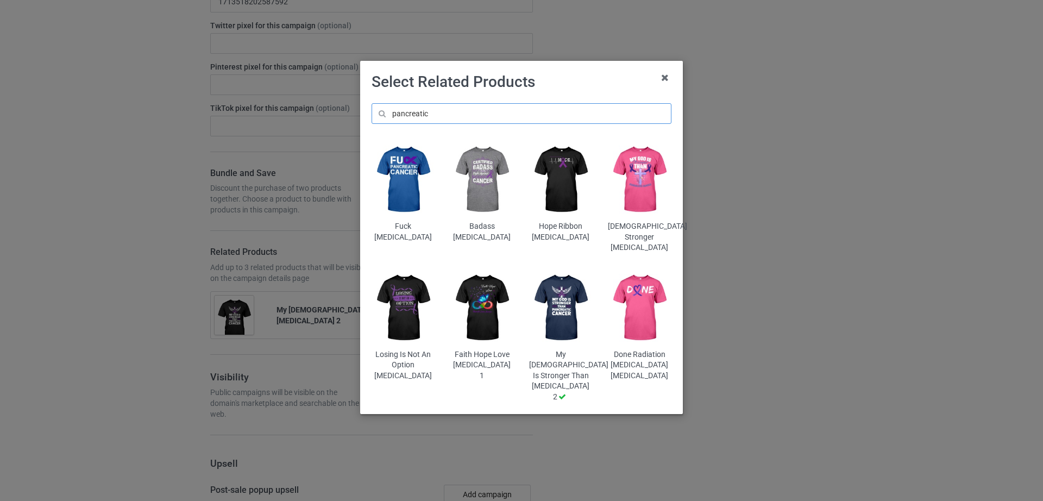
type input "pancreatic"
click at [636, 191] on img at bounding box center [640, 179] width 64 height 79
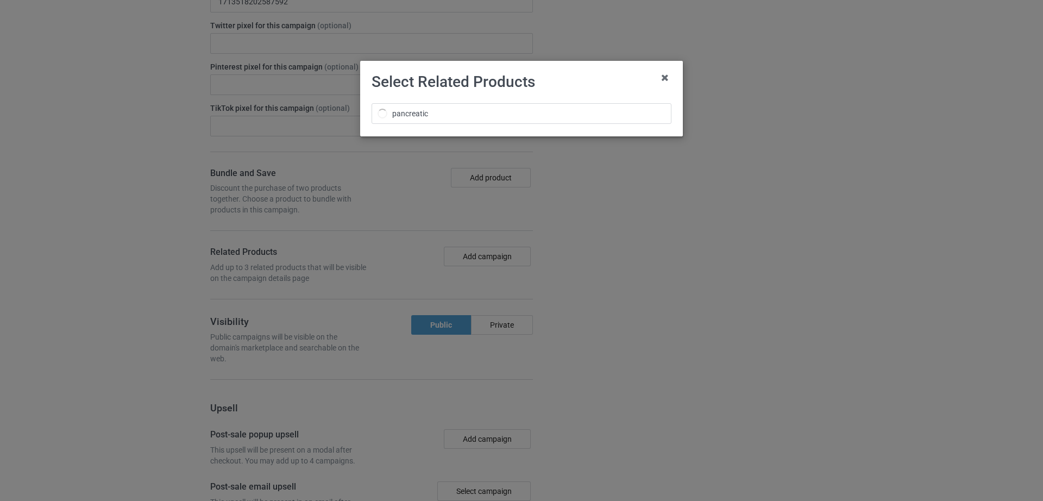
scroll to position [2120, 0]
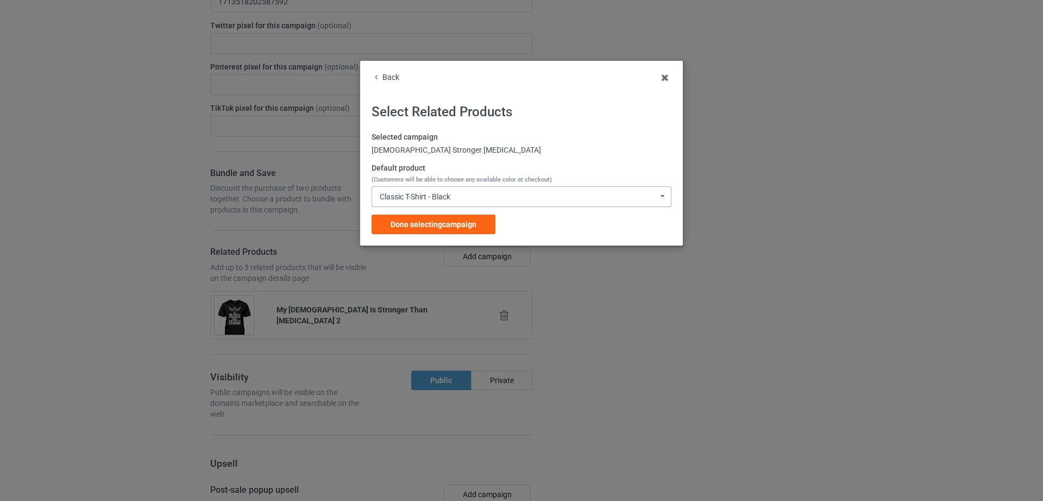
click at [443, 195] on div "Classic T-Shirt - Black" at bounding box center [415, 197] width 71 height 8
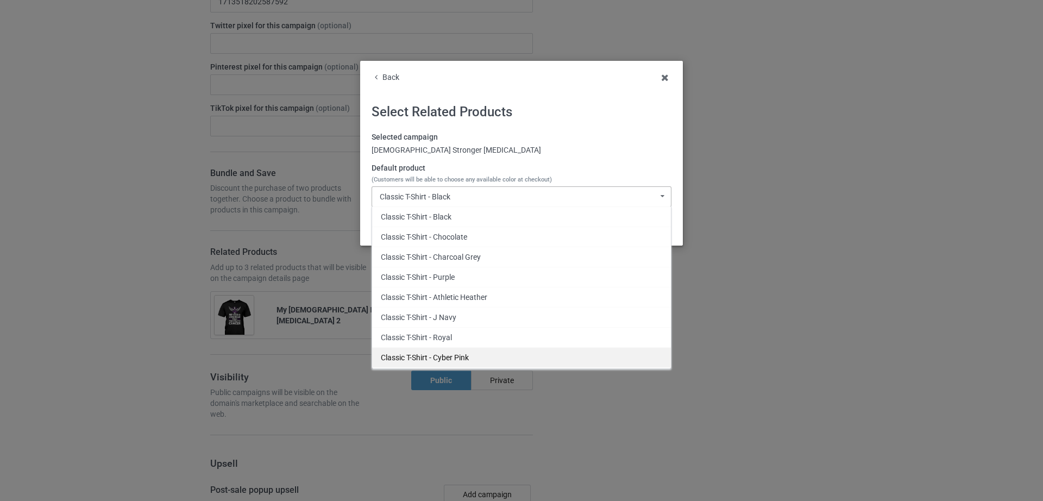
click at [454, 361] on div "Classic T-Shirt - Cyber Pink" at bounding box center [521, 357] width 299 height 20
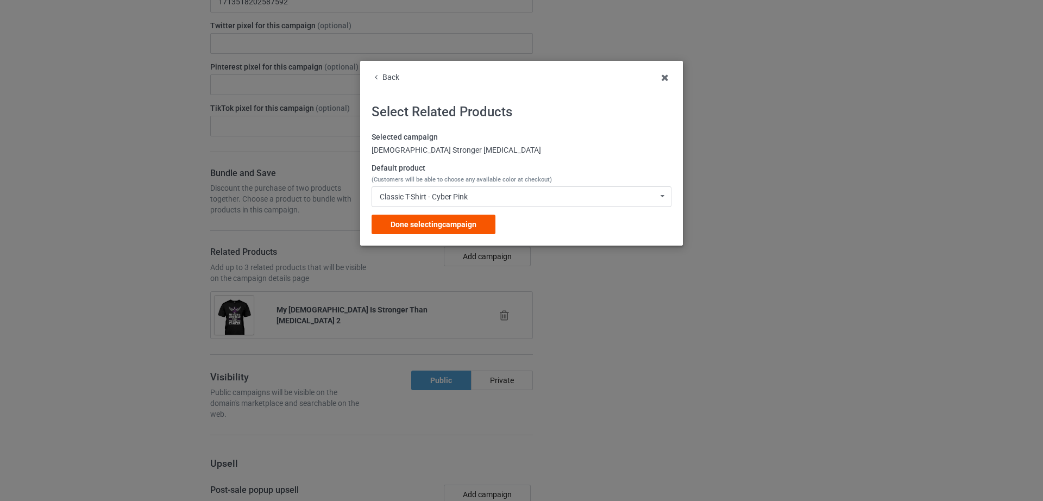
click at [439, 228] on span "Done selecting campaign" at bounding box center [434, 224] width 86 height 9
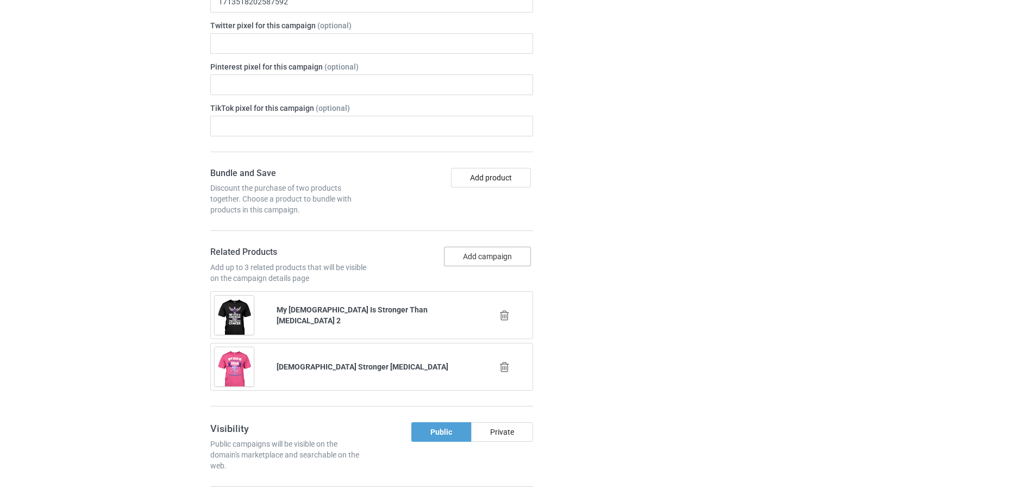
click at [472, 258] on button "Add campaign" at bounding box center [487, 257] width 87 height 20
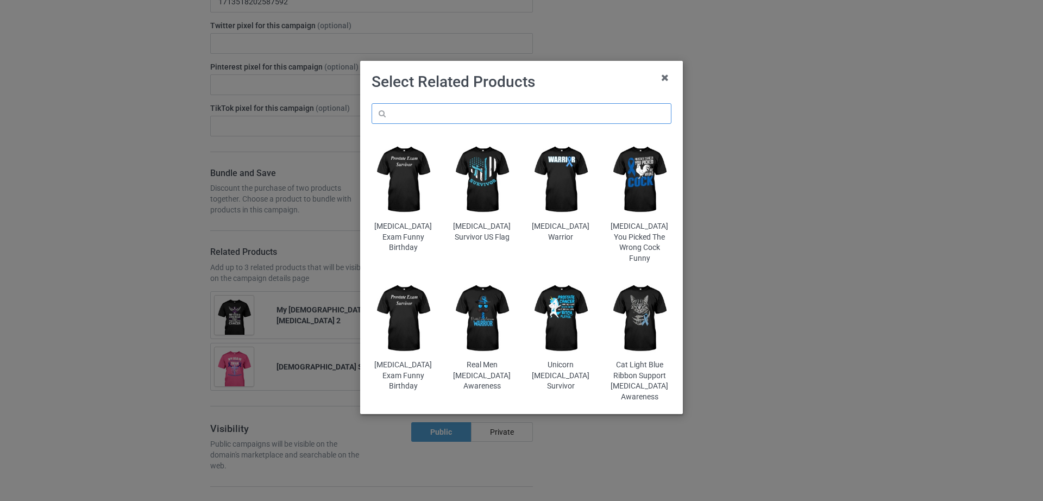
click at [446, 120] on input "text" at bounding box center [522, 113] width 300 height 21
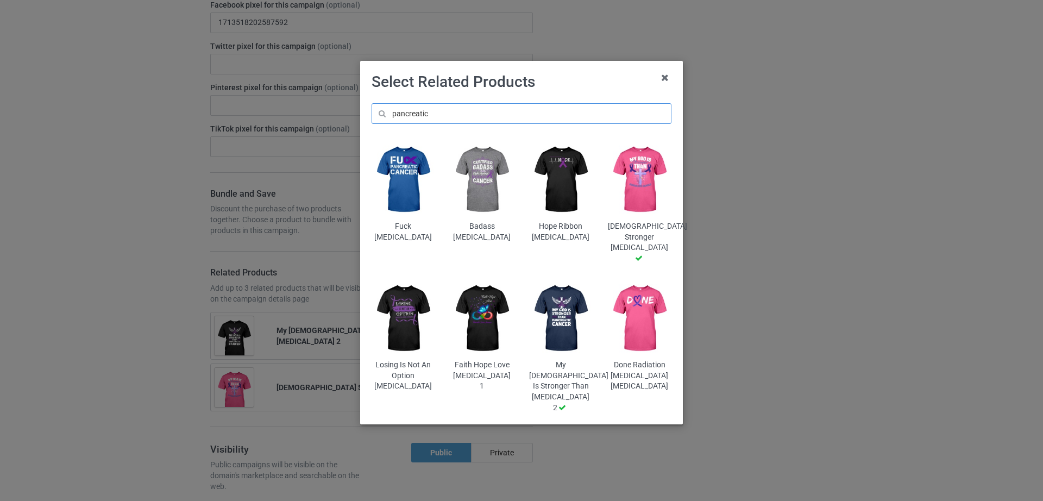
scroll to position [2224, 0]
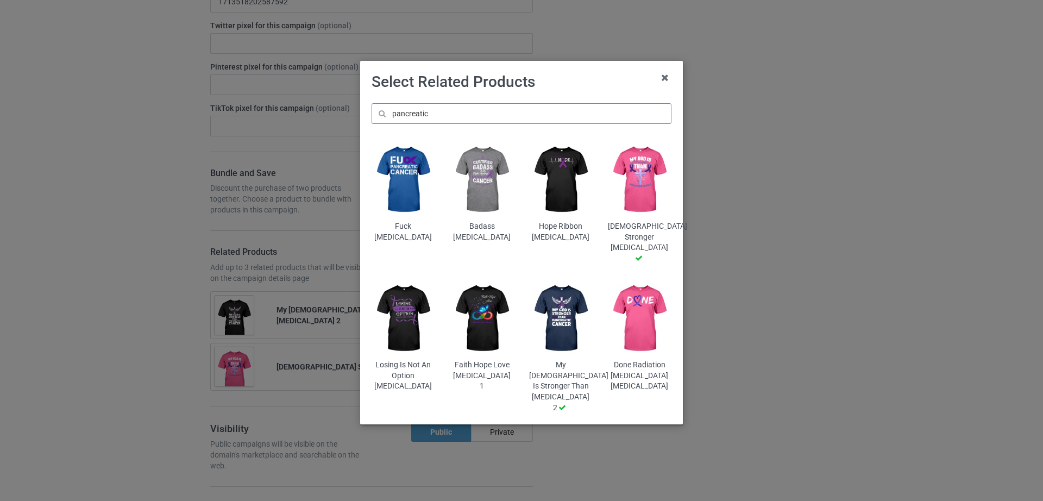
type input "pancreatic"
click at [487, 176] on img at bounding box center [482, 179] width 64 height 79
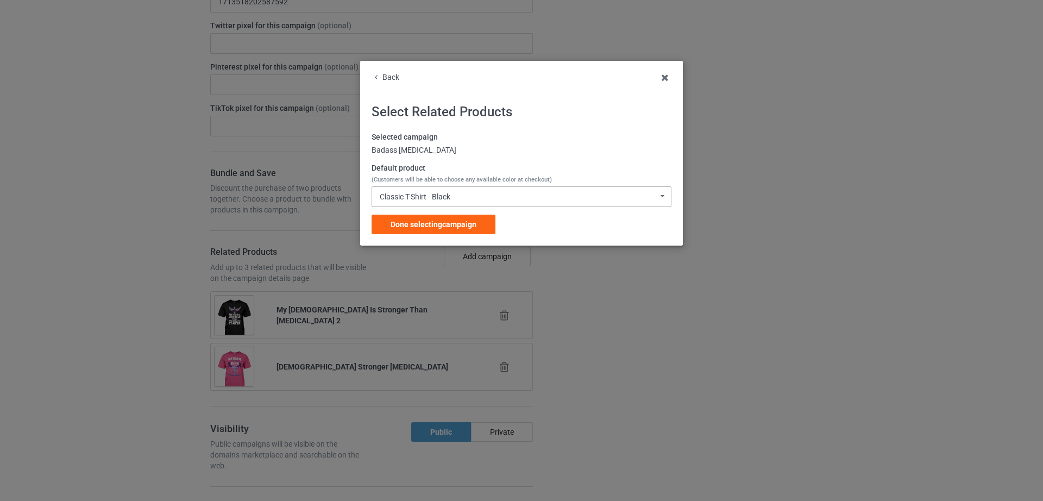
click at [443, 198] on div "Classic T-Shirt - Black" at bounding box center [415, 197] width 71 height 8
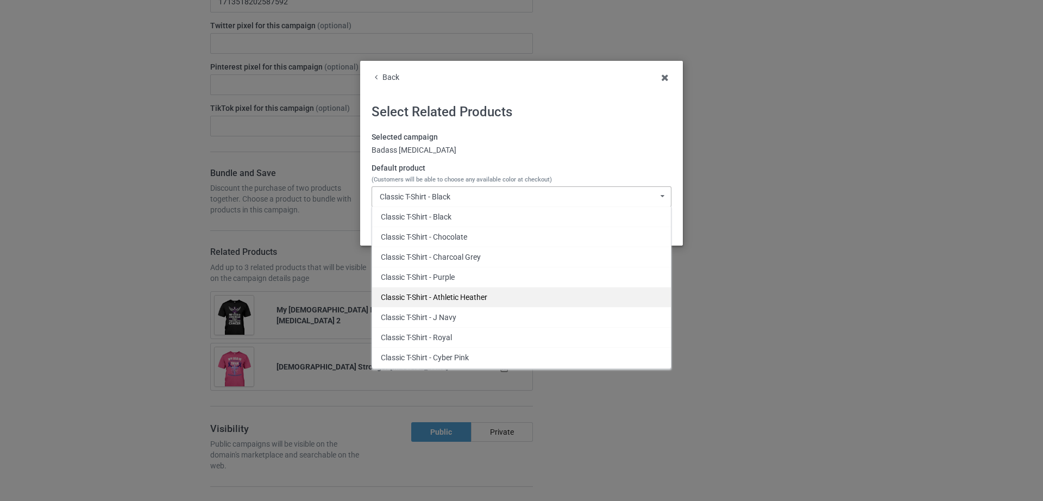
click at [462, 302] on div "Classic T-Shirt - Athletic Heather" at bounding box center [521, 297] width 299 height 20
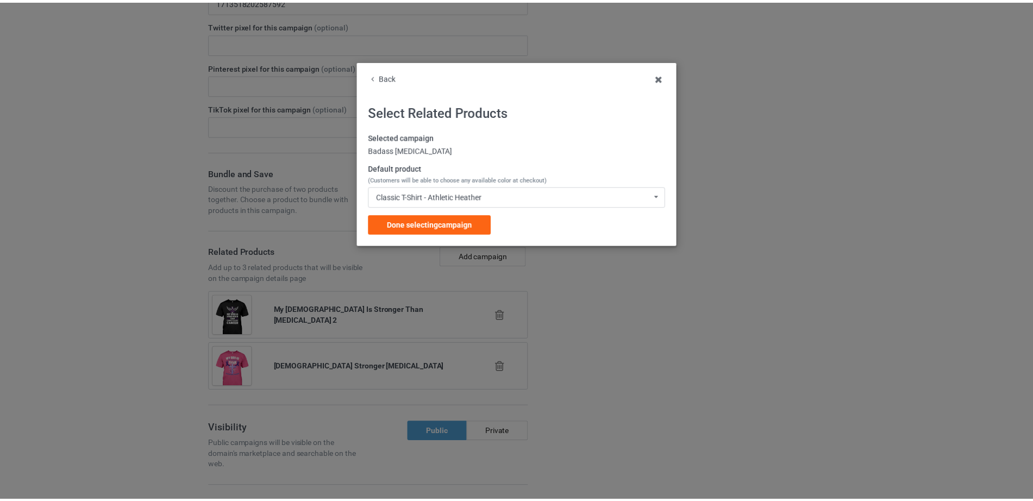
scroll to position [2348, 0]
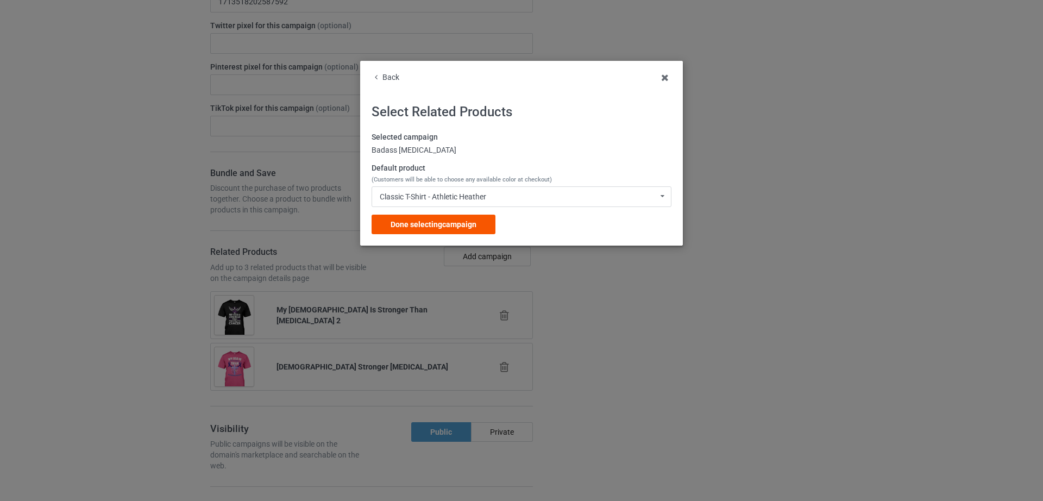
click at [455, 229] on span "Done selecting campaign" at bounding box center [434, 224] width 86 height 9
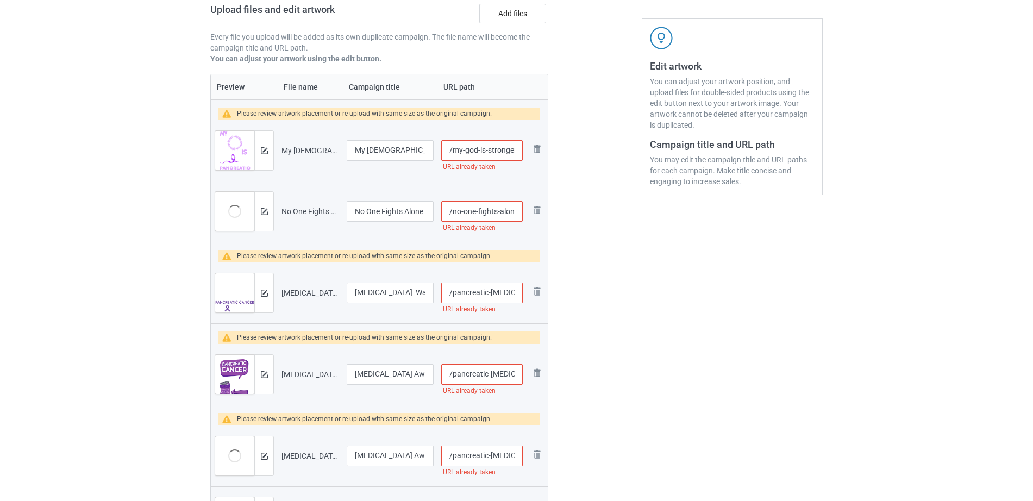
scroll to position [181, 0]
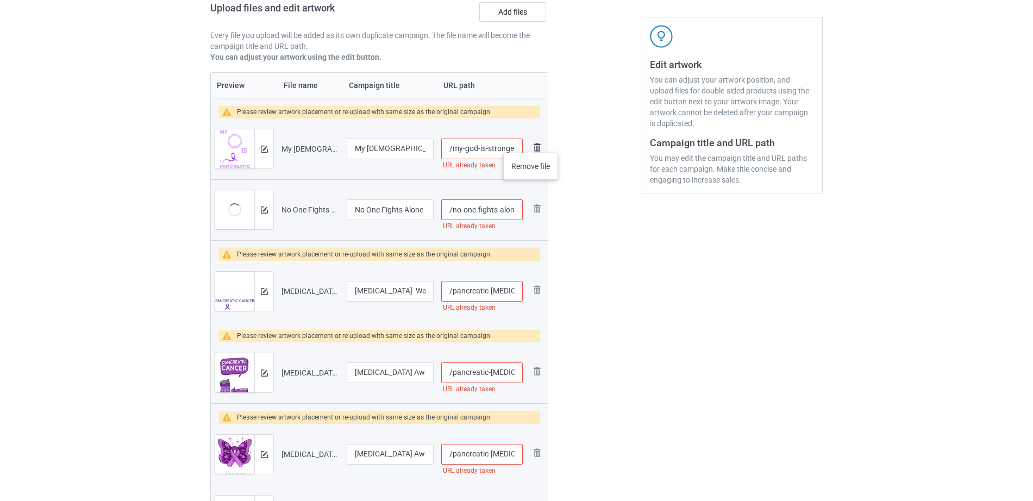
drag, startPoint x: 465, startPoint y: 152, endPoint x: 531, endPoint y: 142, distance: 66.5
click at [531, 142] on tr "Preview and edit artwork My God Is Stronger Than Pancreatic Cancer.png My God I…" at bounding box center [379, 148] width 337 height 61
click at [490, 150] on input "/my-god-is-stronger-than-pancreatic-cancer" at bounding box center [482, 149] width 82 height 21
drag, startPoint x: 490, startPoint y: 150, endPoint x: 517, endPoint y: 150, distance: 27.7
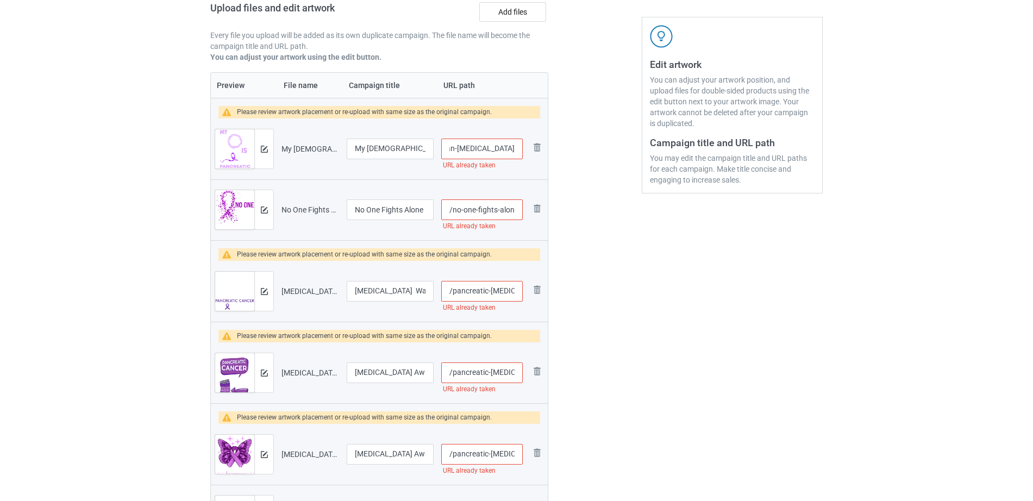
click at [517, 150] on input "/my-god-is-stronger-than-pancreatic-cancer" at bounding box center [482, 149] width 82 height 21
click at [502, 154] on input "/my-god-is-stronger-than-pancreatic-cancer" at bounding box center [482, 149] width 82 height 21
drag, startPoint x: 491, startPoint y: 148, endPoint x: 527, endPoint y: 148, distance: 35.9
click at [527, 148] on tr "Preview and edit artwork My God Is Stronger Than Pancreatic Cancer.png My God I…" at bounding box center [379, 148] width 337 height 61
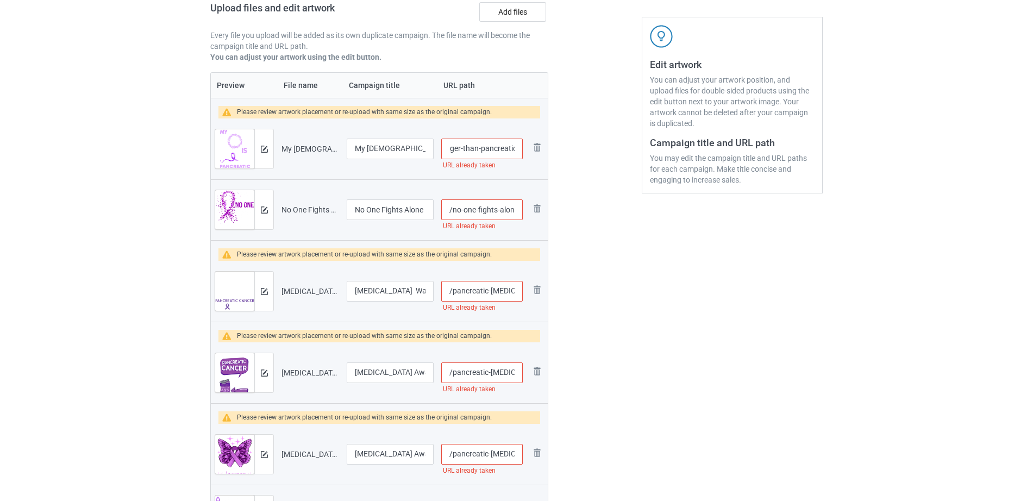
type input "/my-god-is-stronger-than-pancreatic"
drag, startPoint x: 485, startPoint y: 206, endPoint x: 529, endPoint y: 211, distance: 44.2
click at [529, 211] on tr "Preview and edit artwork No One Fights Alone Pancreatic Cancer.png No One Fight…" at bounding box center [379, 209] width 337 height 61
click at [493, 211] on input "/no-one-fights-alone-pancreatic-cancer" at bounding box center [482, 209] width 82 height 21
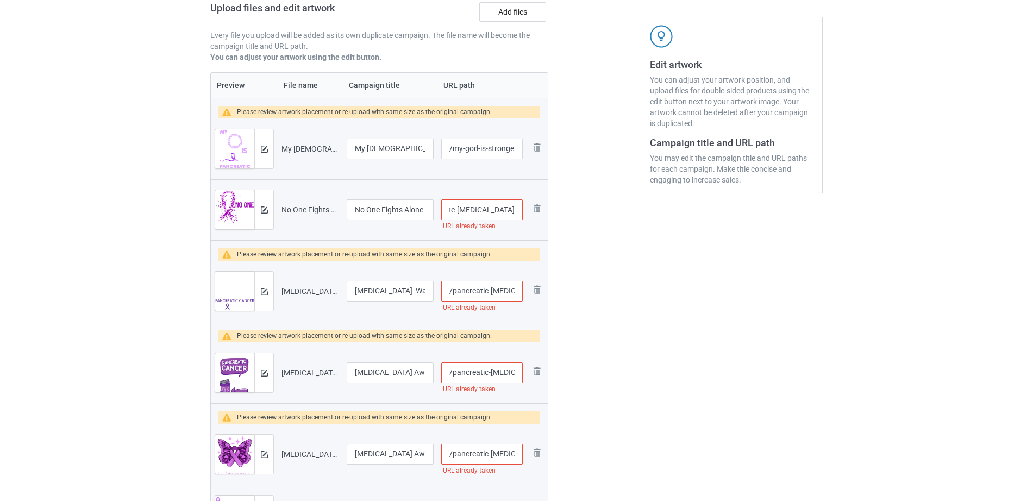
drag, startPoint x: 489, startPoint y: 208, endPoint x: 521, endPoint y: 209, distance: 32.1
click at [521, 209] on input "/no-one-fights-alone-pancreatic-cancer" at bounding box center [482, 209] width 82 height 21
type input "/no-one-fights-alone-pancreatic"
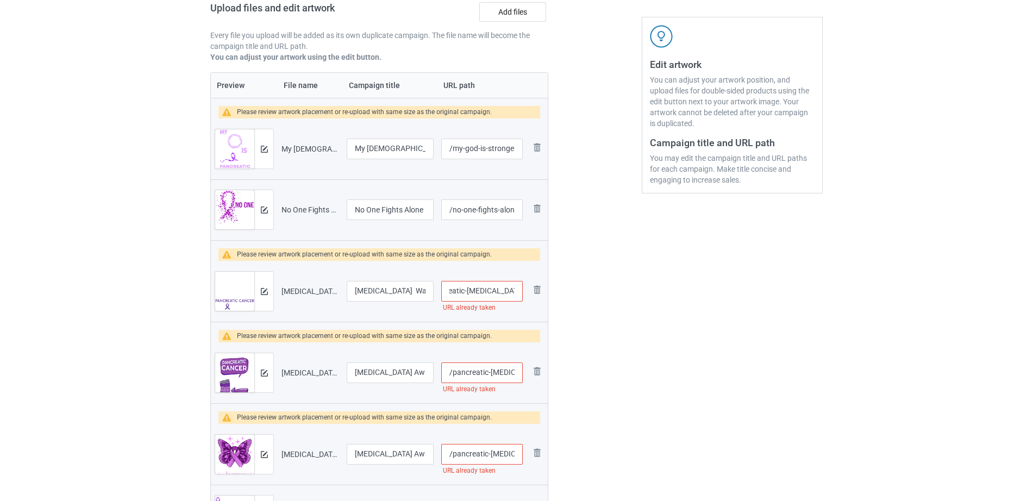
drag, startPoint x: 490, startPoint y: 288, endPoint x: 518, endPoint y: 290, distance: 28.3
click at [518, 290] on input "/pancreatic-cancer-warrior" at bounding box center [482, 291] width 82 height 21
click at [494, 292] on input "/pancreatic-cancer-warrior" at bounding box center [482, 291] width 82 height 21
drag, startPoint x: 465, startPoint y: 292, endPoint x: 490, endPoint y: 291, distance: 24.5
click at [490, 291] on input "/pancreatic-cancer-warrior" at bounding box center [482, 291] width 82 height 21
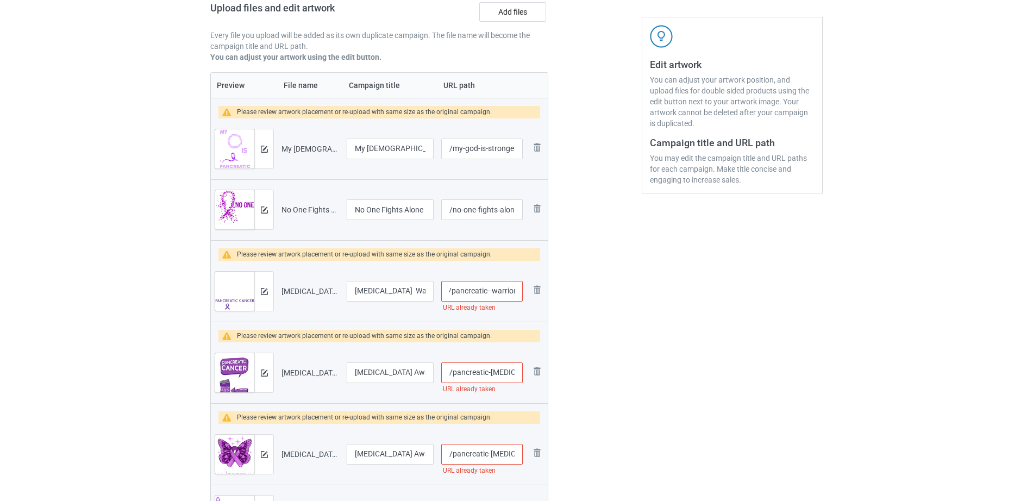
scroll to position [0, 0]
type input "/pancreatic-warrior"
drag, startPoint x: 481, startPoint y: 377, endPoint x: 494, endPoint y: 377, distance: 13.6
click at [494, 377] on input "/pancreatic-cancer-awareness-adenocarcinoma" at bounding box center [482, 372] width 82 height 21
click at [496, 374] on input "/pancreatic-cancer-awareness-adenocarcinoma" at bounding box center [482, 372] width 82 height 21
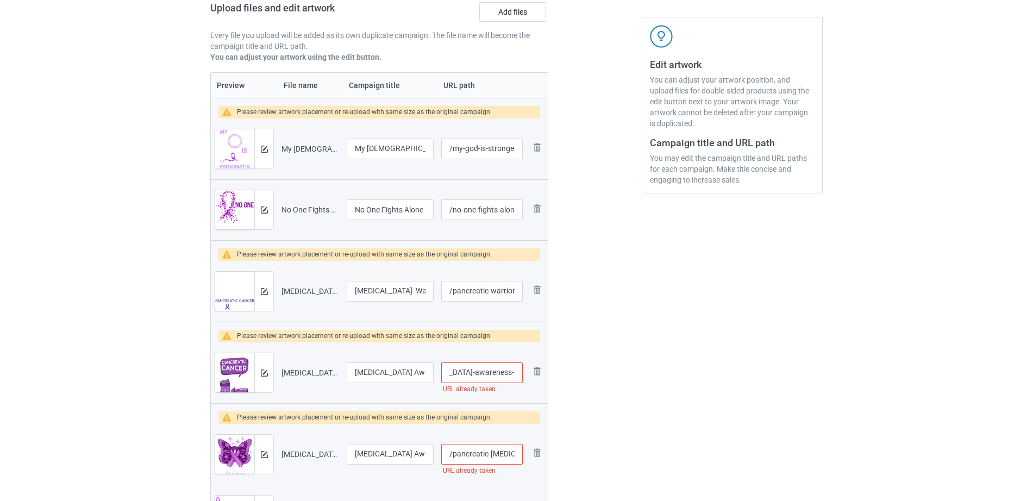
scroll to position [0, 96]
click at [500, 375] on input "/pancreatic-cancer-awareness-adenocarcinoma" at bounding box center [482, 372] width 82 height 21
click at [481, 375] on input "/pancreatic-cancer-awareness-adenocarcinoma" at bounding box center [482, 372] width 82 height 21
drag, startPoint x: 456, startPoint y: 372, endPoint x: 537, endPoint y: 372, distance: 81.5
click at [537, 372] on tr "Preview and edit artwork Pancreatic Cancer Awareness Adenocarcinoma.png Pancrea…" at bounding box center [379, 372] width 337 height 61
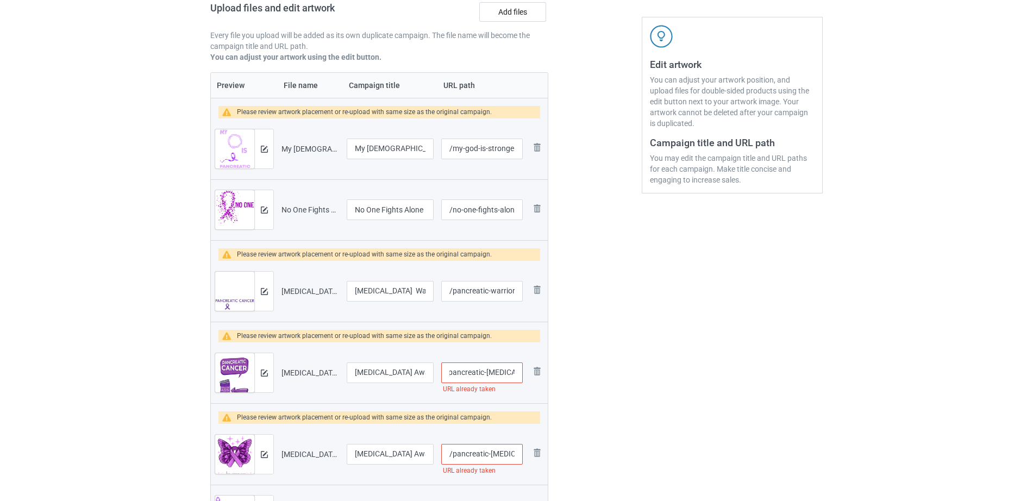
scroll to position [0, 0]
type input "/pancreatic-cancer"
click at [462, 459] on input "/pancreatic-cancer-awareness" at bounding box center [482, 454] width 82 height 21
click at [489, 453] on input "/pancreatic-cancer-awareness" at bounding box center [482, 454] width 82 height 21
drag, startPoint x: 489, startPoint y: 453, endPoint x: 505, endPoint y: 454, distance: 16.3
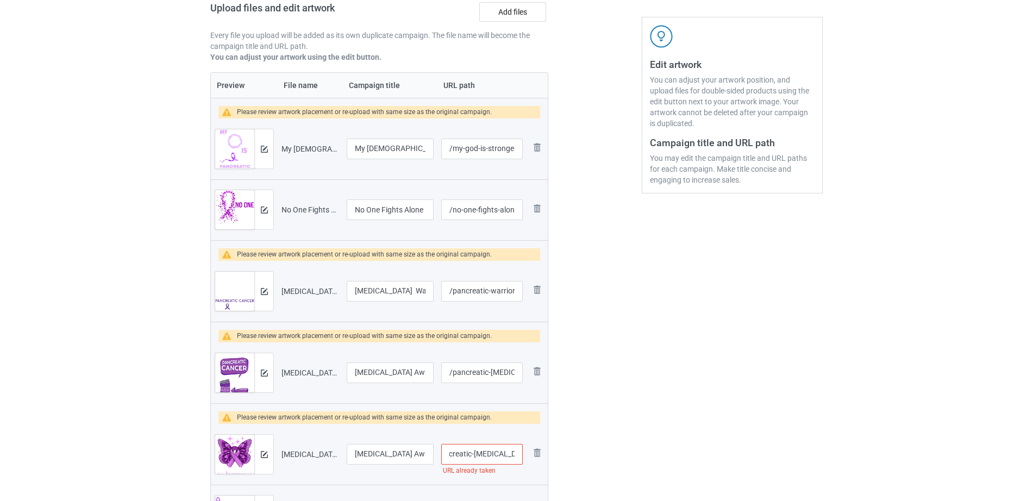
click at [505, 454] on input "/pancreatic-cancer-awareness" at bounding box center [482, 454] width 82 height 21
click at [499, 459] on input "/pancreatic-cancer-awareness" at bounding box center [482, 454] width 82 height 21
drag, startPoint x: 467, startPoint y: 454, endPoint x: 490, endPoint y: 454, distance: 23.4
click at [490, 454] on input "/pancreatic-cancer-awareness" at bounding box center [482, 454] width 82 height 21
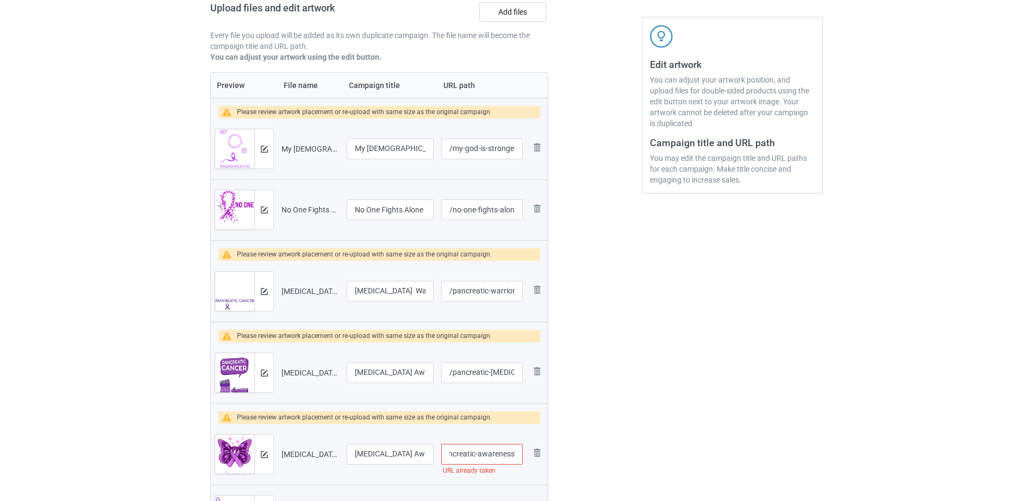
scroll to position [0, 12]
type input "/pancreatic-awareness"
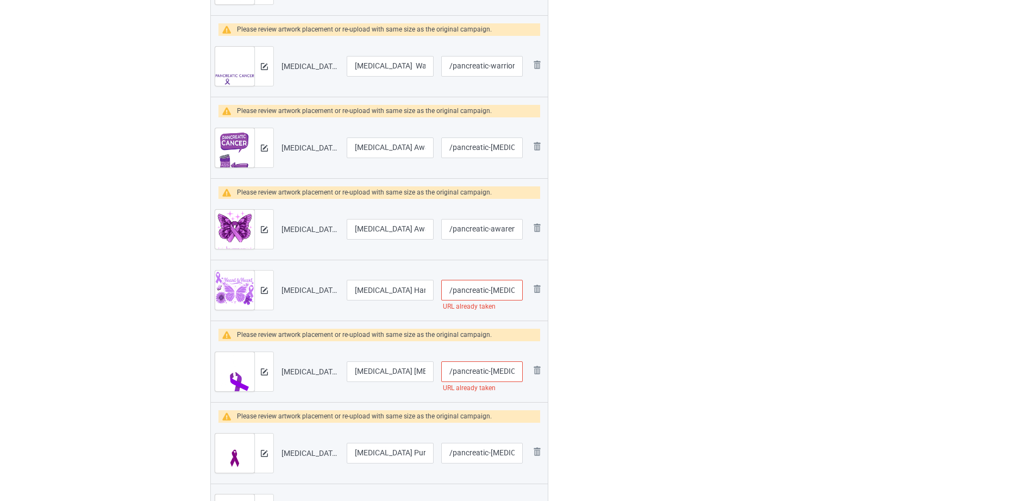
scroll to position [408, 0]
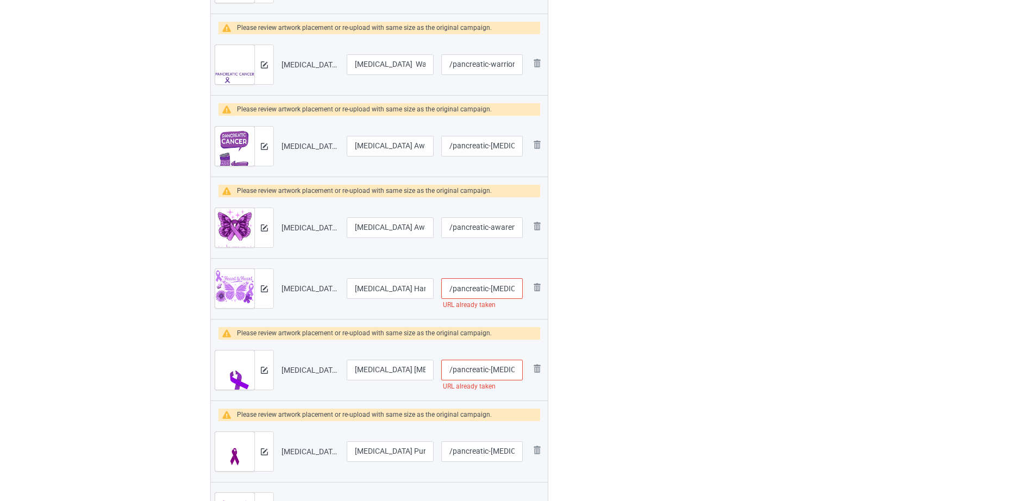
click at [493, 288] on input "/pancreatic-cancer-hand-in-hand" at bounding box center [482, 288] width 82 height 21
drag, startPoint x: 489, startPoint y: 288, endPoint x: 523, endPoint y: 286, distance: 34.3
click at [523, 286] on td "/pancreatic-cancer-hand-in-hand URL already taken" at bounding box center [481, 288] width 89 height 61
click at [510, 284] on input "/pancreatic-cancer-hand-in-hand" at bounding box center [482, 288] width 82 height 21
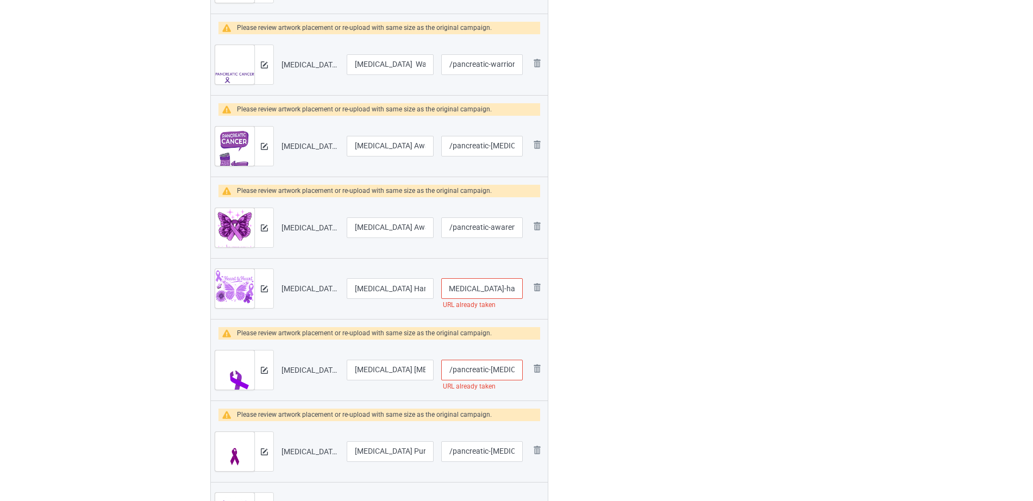
click at [486, 289] on input "/pancreatic-cancer-hand-in-hand" at bounding box center [482, 288] width 82 height 21
drag, startPoint x: 469, startPoint y: 289, endPoint x: 487, endPoint y: 288, distance: 17.9
click at [487, 288] on input "/pancreatic-cancer-hand-in-hand" at bounding box center [482, 288] width 82 height 21
type input "/pancreatic-hand-in-hand"
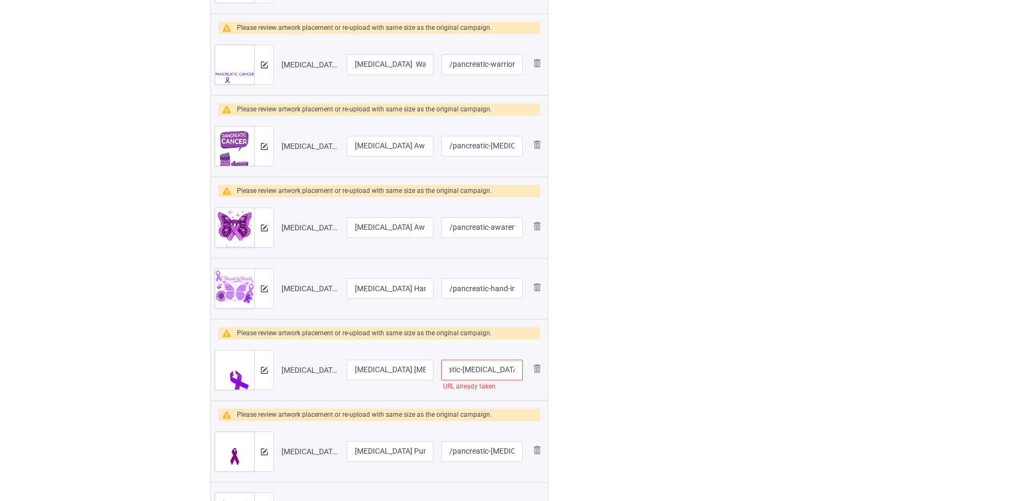
scroll to position [0, 45]
drag, startPoint x: 491, startPoint y: 374, endPoint x: 515, endPoint y: 375, distance: 23.9
click at [515, 375] on input "/pancreatic-cancer-middle-finger" at bounding box center [482, 370] width 82 height 21
click at [465, 374] on input "/pancreatic-cancer-middle-finger" at bounding box center [482, 370] width 82 height 21
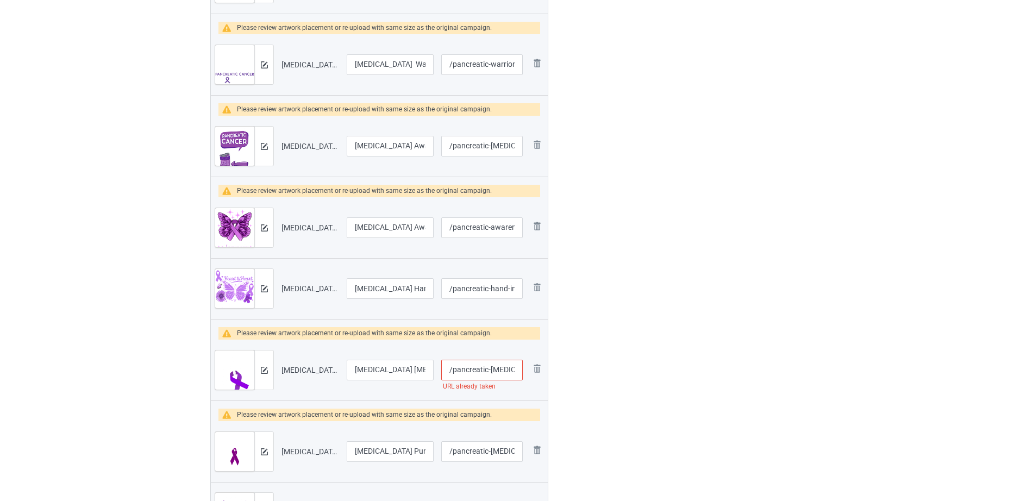
drag, startPoint x: 467, startPoint y: 372, endPoint x: 491, endPoint y: 367, distance: 23.8
click at [491, 367] on input "/pancreatic-cancer-middle-finger" at bounding box center [482, 370] width 82 height 21
type input "/pancreatic-middle-finger"
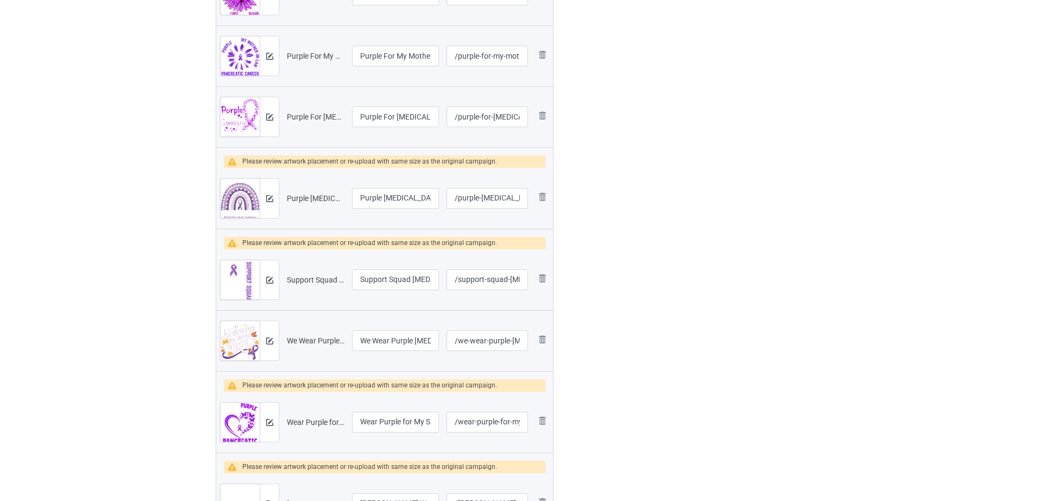
scroll to position [1538, 0]
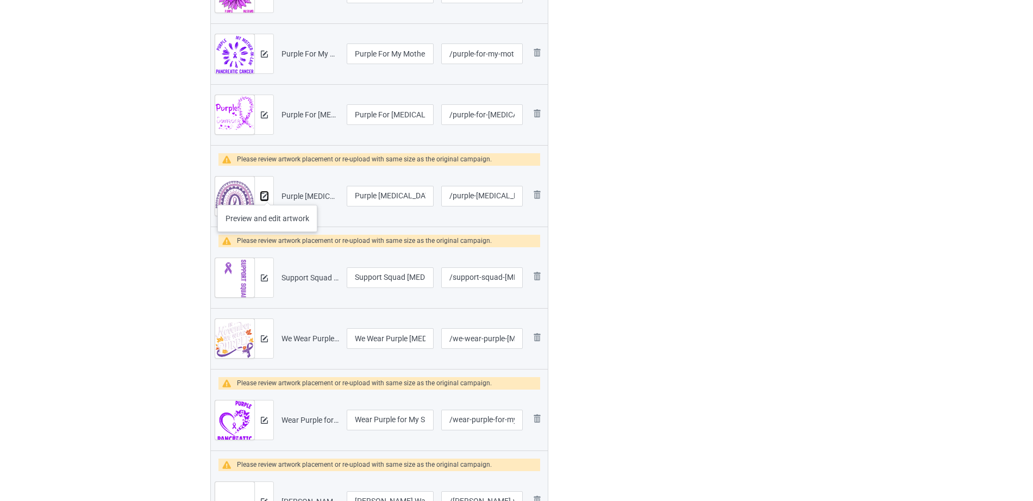
click at [267, 194] on img at bounding box center [264, 196] width 7 height 7
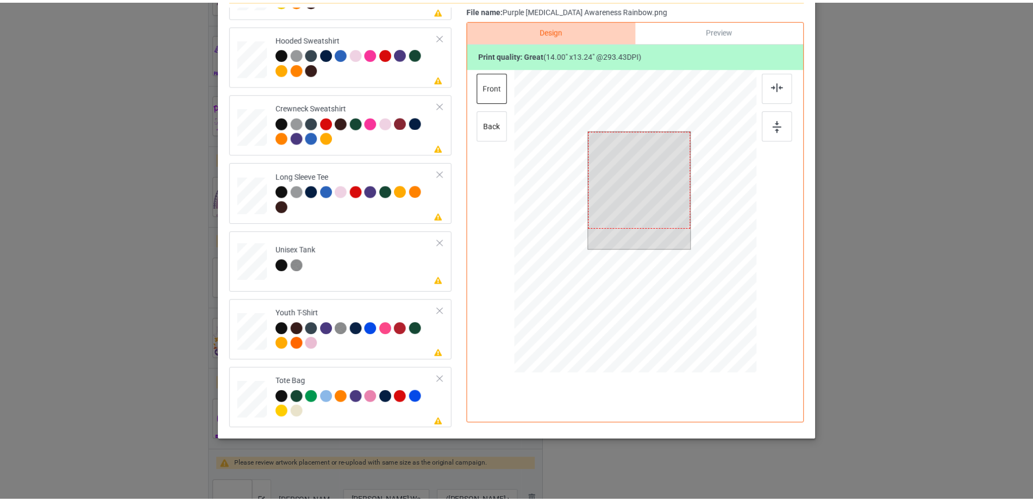
scroll to position [0, 0]
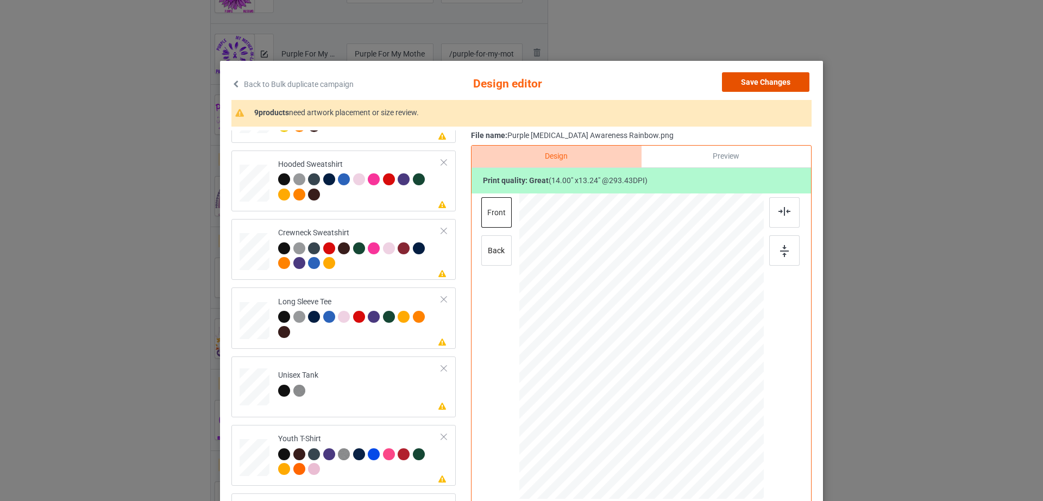
click at [775, 75] on button "Save Changes" at bounding box center [765, 82] width 87 height 20
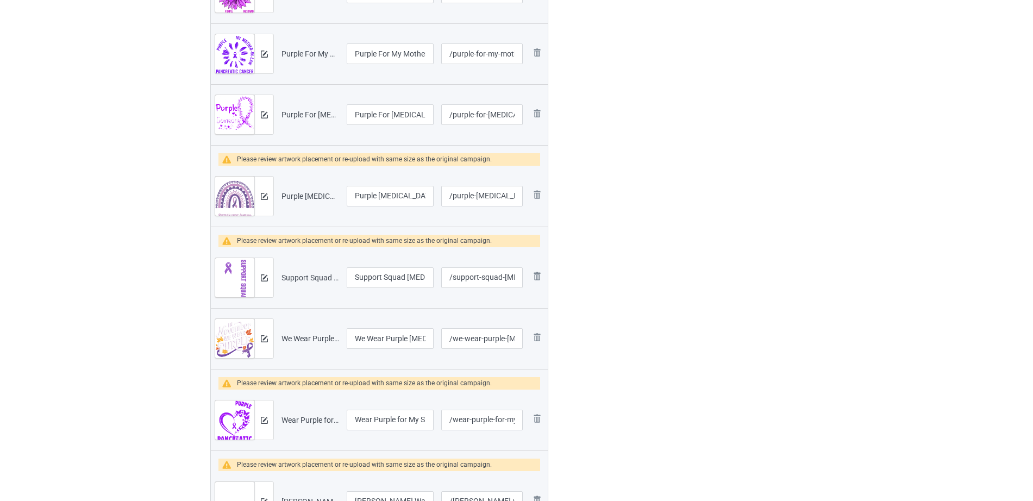
click at [880, 134] on div "Bulk duplicate campaign Campaign to duplicate Losing Is Not An Option Pancreati…" at bounding box center [516, 121] width 1033 height 3258
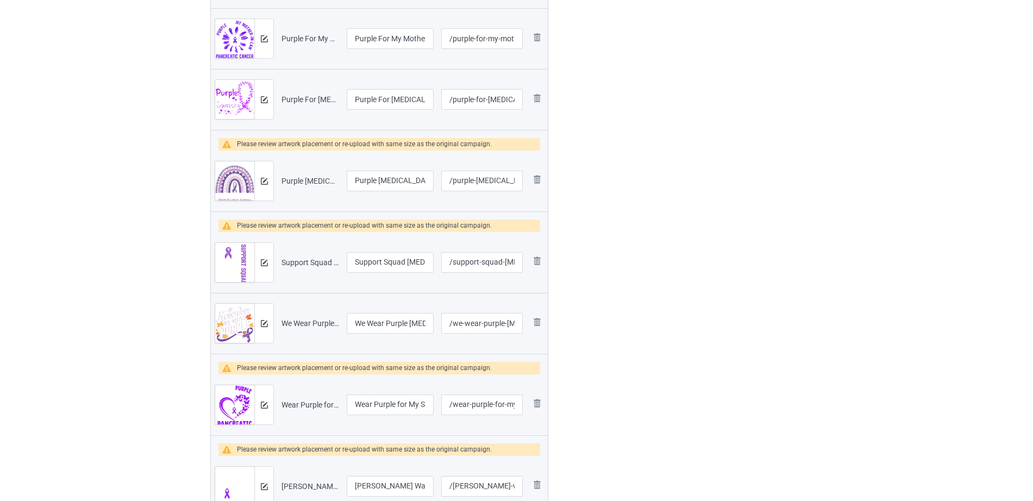
scroll to position [2787, 0]
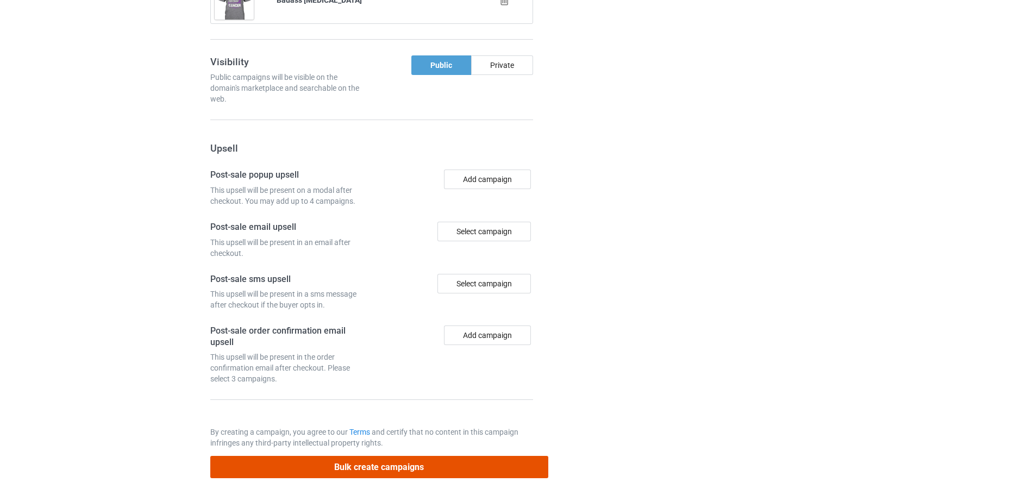
click at [370, 470] on button "Bulk create campaigns" at bounding box center [379, 467] width 338 height 22
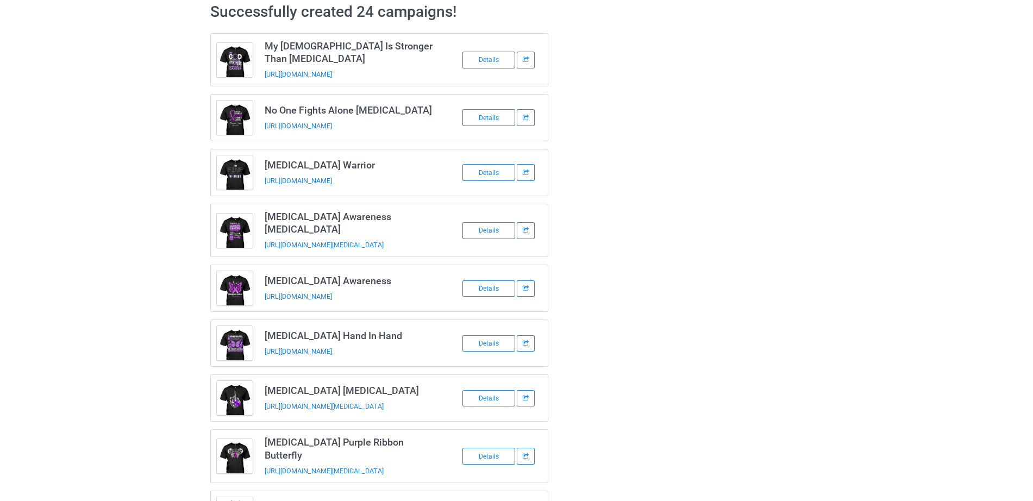
scroll to position [0, 0]
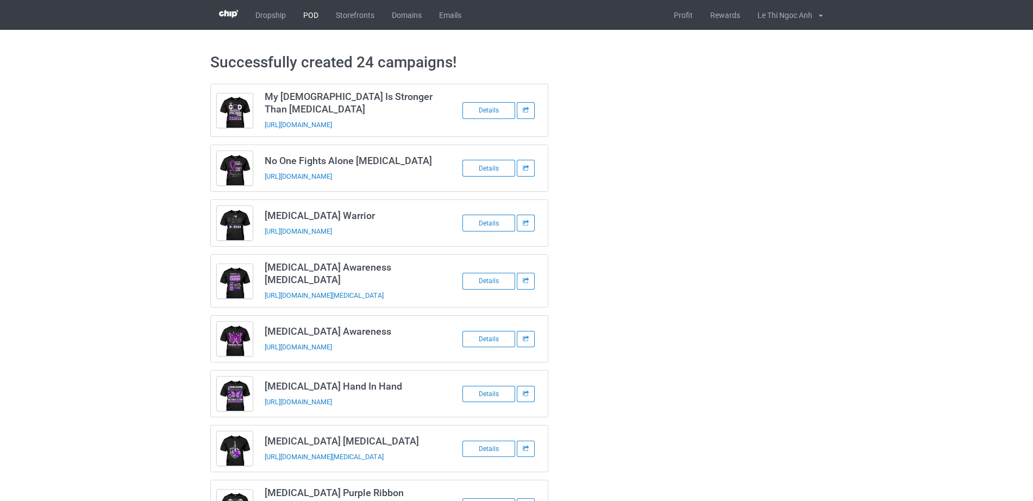
click at [315, 17] on link "POD" at bounding box center [311, 15] width 33 height 30
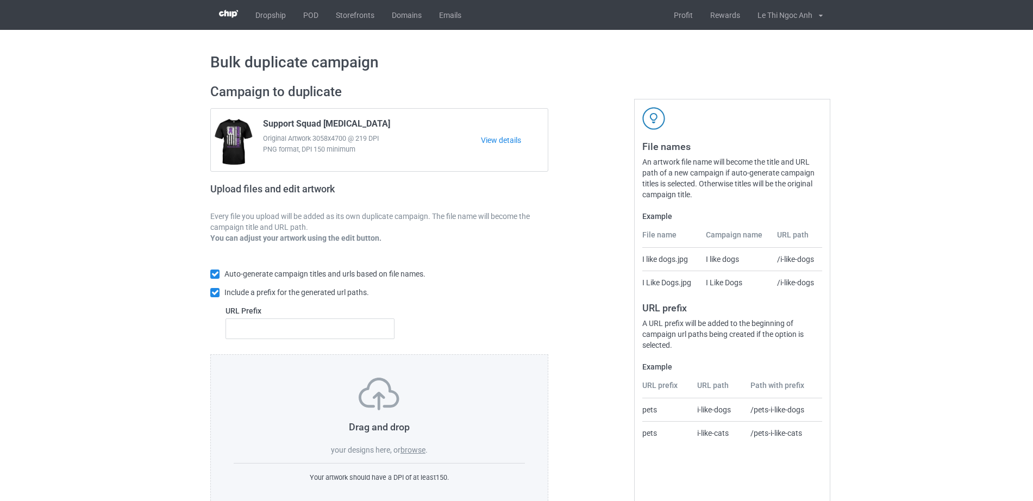
click at [414, 453] on label "browse" at bounding box center [412, 450] width 25 height 9
click at [0, 0] on input "browse" at bounding box center [0, 0] width 0 height 0
click at [321, 19] on link "POD" at bounding box center [311, 15] width 33 height 30
click at [417, 451] on label "browse" at bounding box center [412, 450] width 25 height 9
click at [0, 0] on input "browse" at bounding box center [0, 0] width 0 height 0
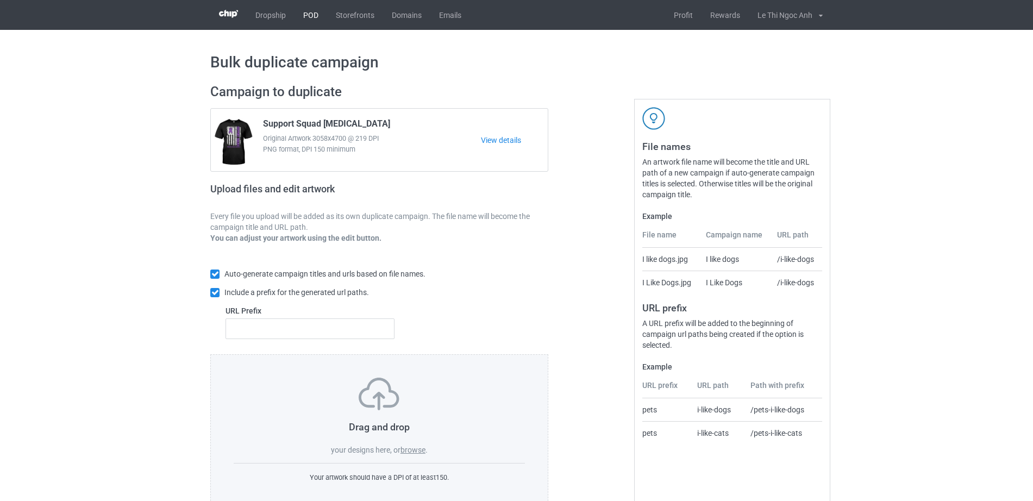
click at [305, 18] on link "POD" at bounding box center [311, 15] width 33 height 30
click at [318, 15] on link "POD" at bounding box center [311, 15] width 33 height 30
click at [423, 450] on label "browse" at bounding box center [412, 450] width 25 height 9
click at [0, 0] on input "browse" at bounding box center [0, 0] width 0 height 0
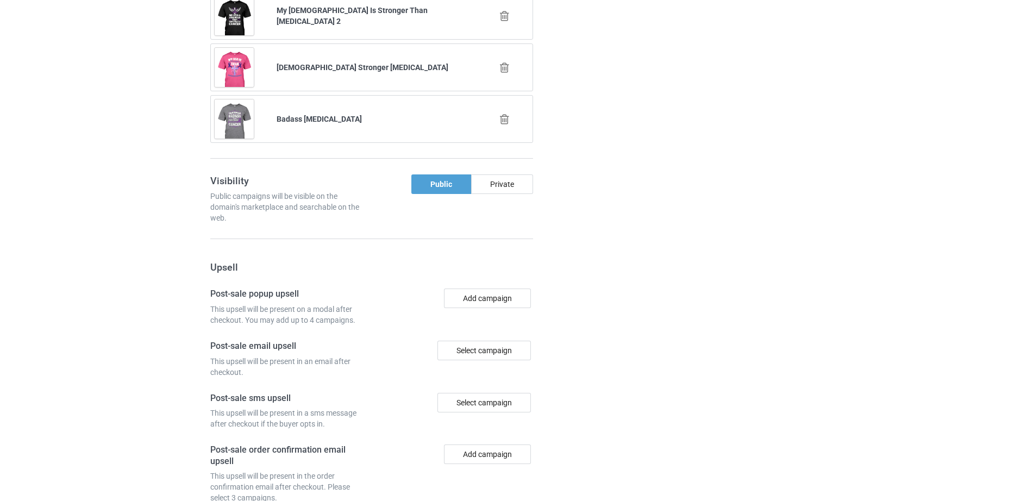
scroll to position [2382, 0]
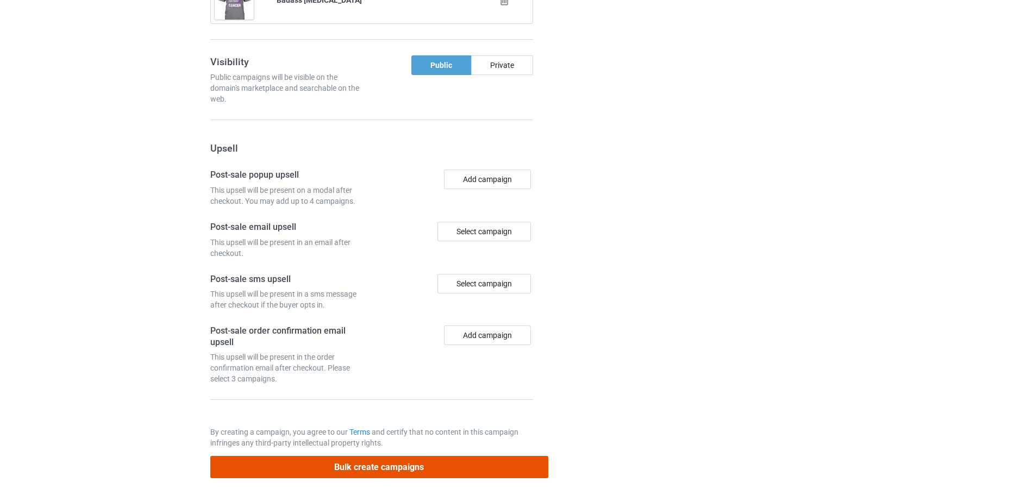
click at [395, 461] on button "Bulk create campaigns" at bounding box center [379, 467] width 338 height 22
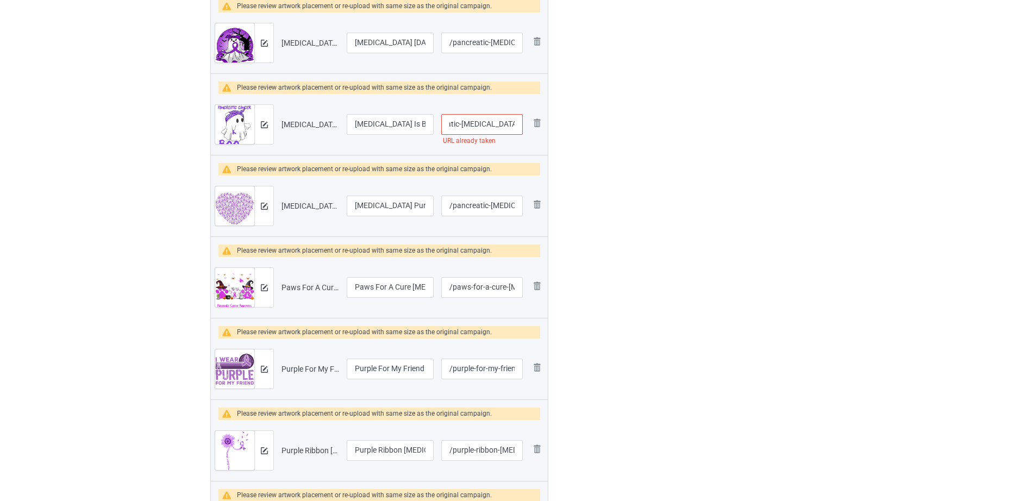
scroll to position [0, 42]
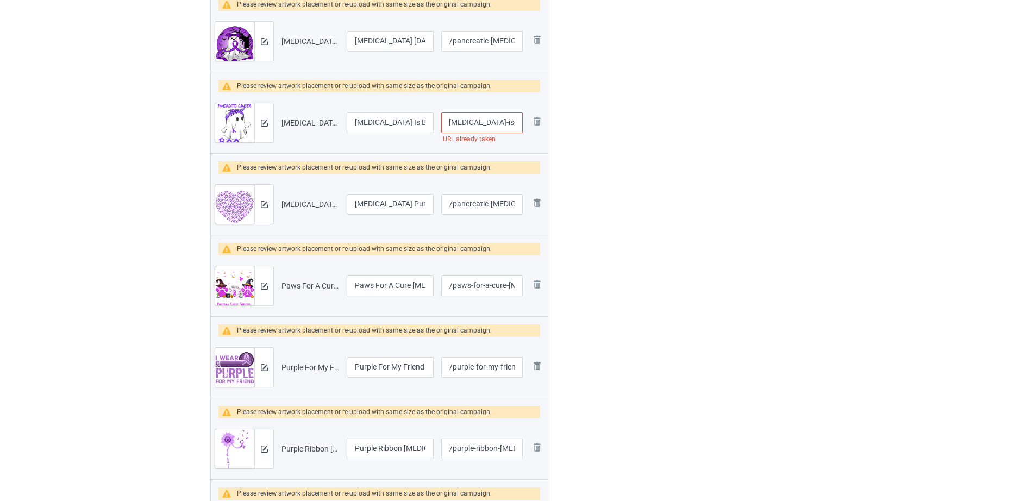
drag, startPoint x: 469, startPoint y: 137, endPoint x: 525, endPoint y: 124, distance: 57.3
click at [525, 124] on td "/pancreatic-[MEDICAL_DATA]-is-boo-sheet URL already taken" at bounding box center [481, 122] width 89 height 61
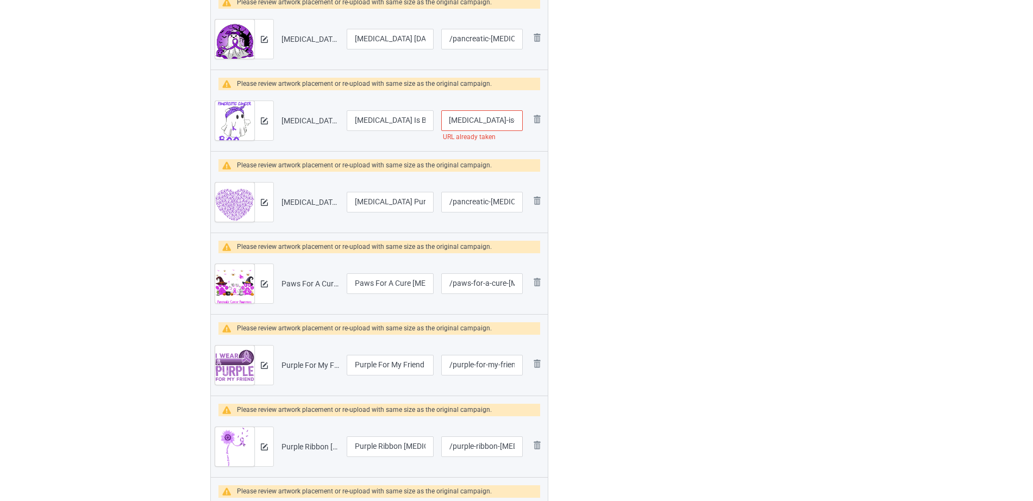
click at [485, 119] on input "/pancreatic-[MEDICAL_DATA]-is-boo-sheet" at bounding box center [482, 120] width 82 height 21
drag, startPoint x: 470, startPoint y: 120, endPoint x: 487, endPoint y: 120, distance: 17.9
click at [487, 120] on input "/pancreatic-[MEDICAL_DATA]-is-boo-sheet" at bounding box center [482, 120] width 82 height 21
type input "/pancreatic-is-boo-sheet"
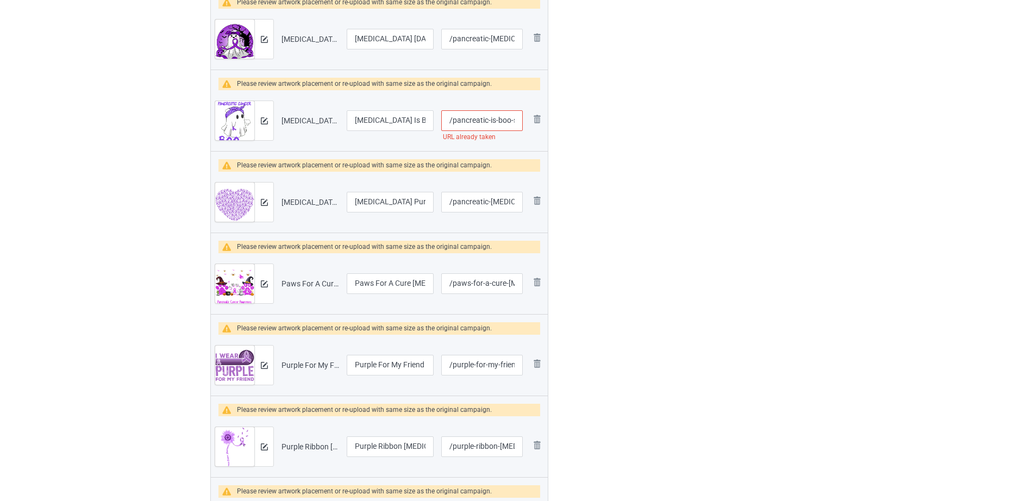
click at [624, 193] on div at bounding box center [595, 25] width 78 height 1620
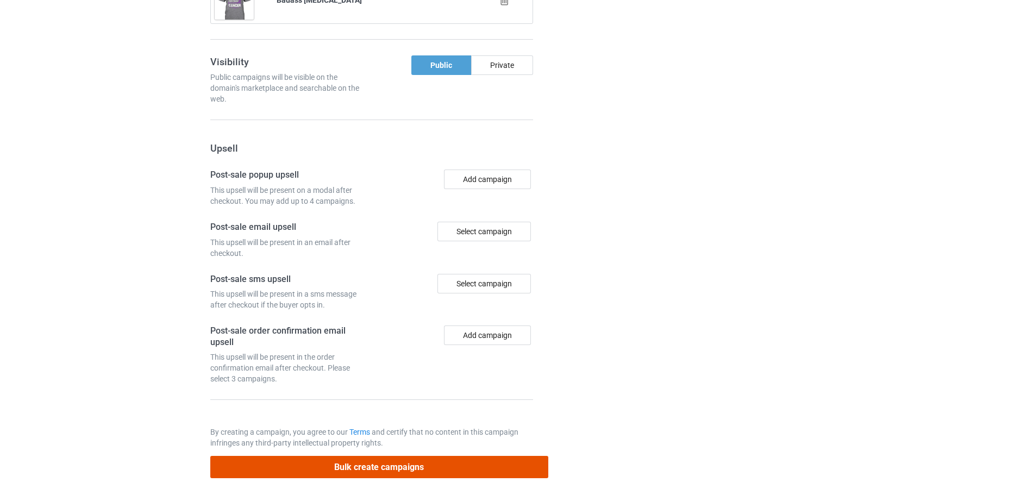
click at [395, 468] on button "Bulk create campaigns" at bounding box center [379, 467] width 338 height 22
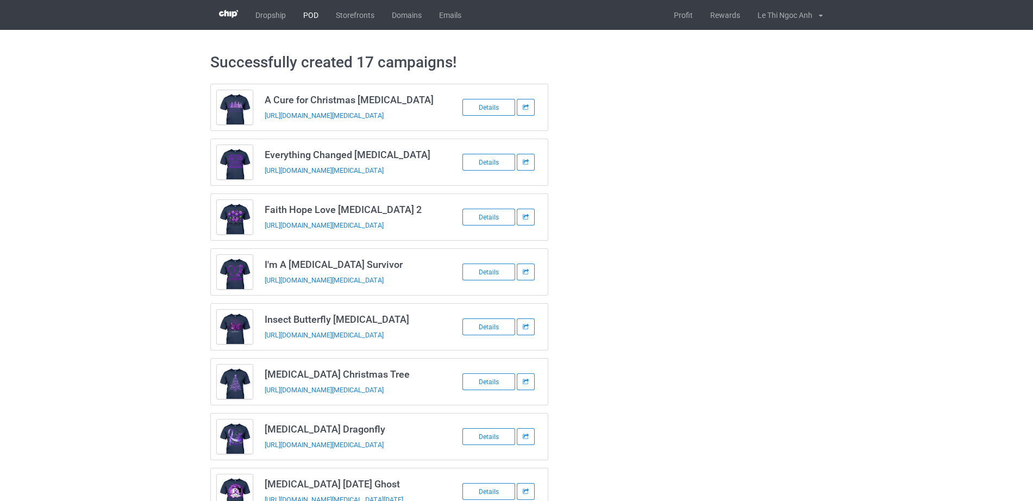
click at [310, 14] on link "POD" at bounding box center [311, 15] width 33 height 30
